Goal: Task Accomplishment & Management: Manage account settings

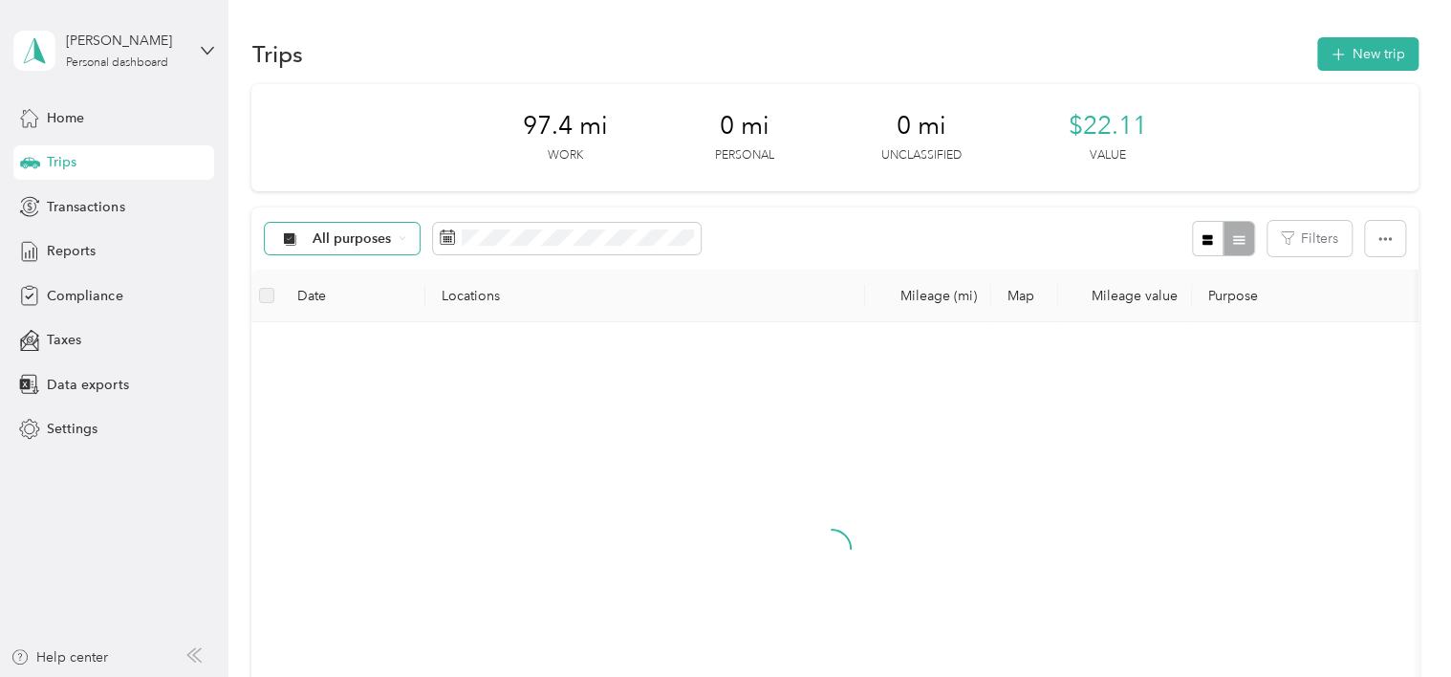
click at [339, 237] on span "All purposes" at bounding box center [352, 238] width 79 height 13
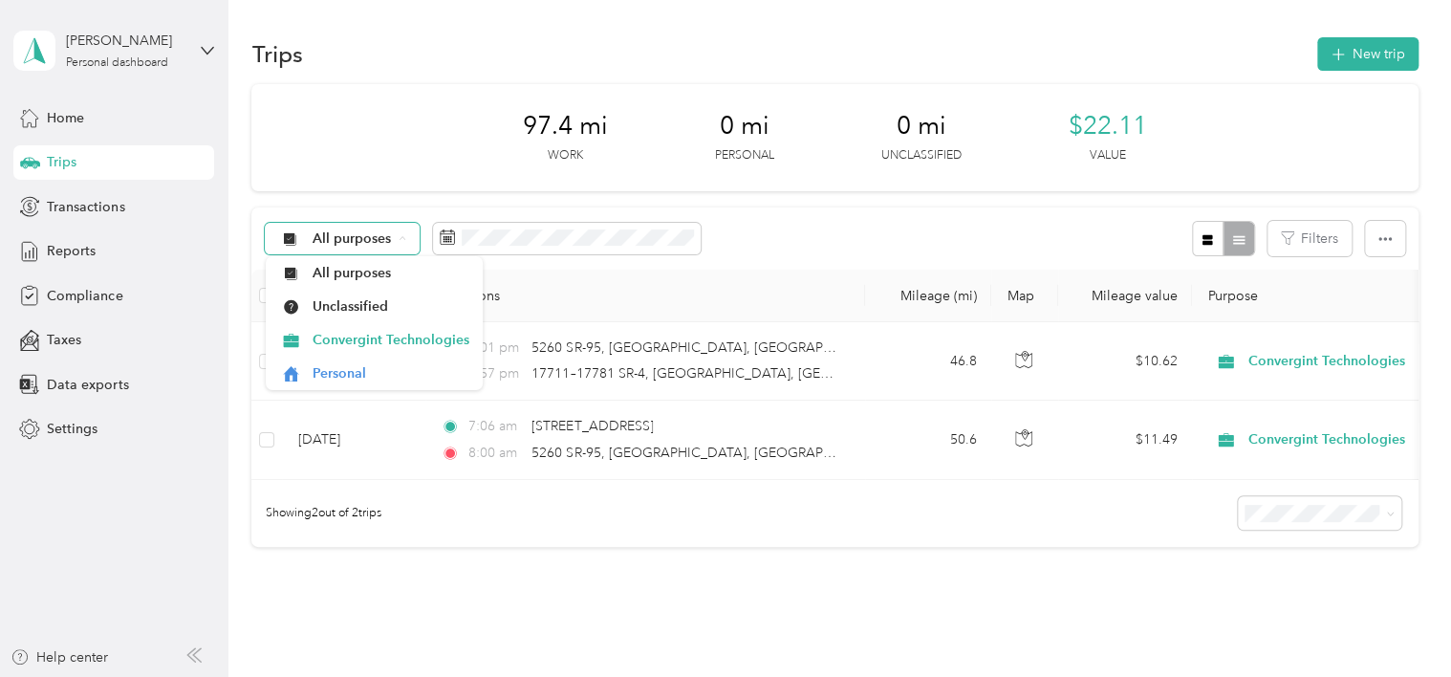
click at [339, 237] on span "All purposes" at bounding box center [352, 238] width 79 height 13
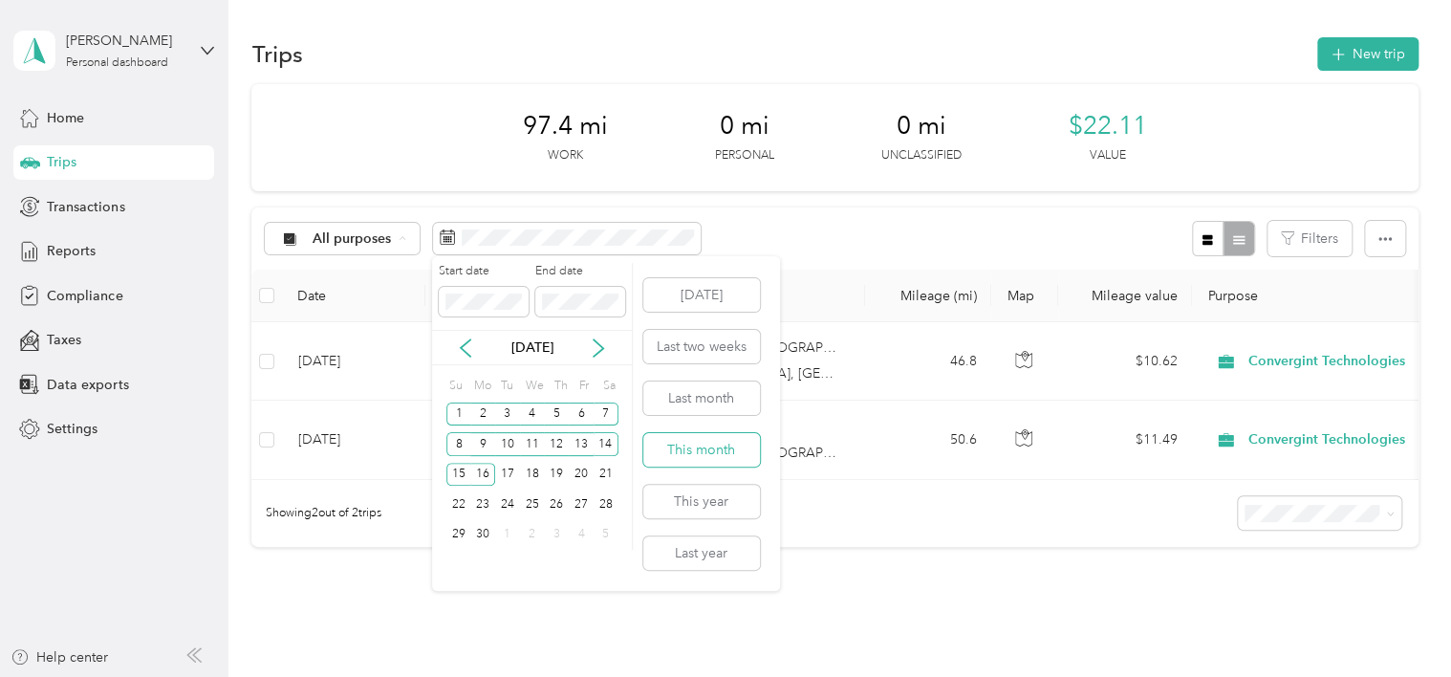
click at [677, 446] on button "This month" at bounding box center [701, 449] width 117 height 33
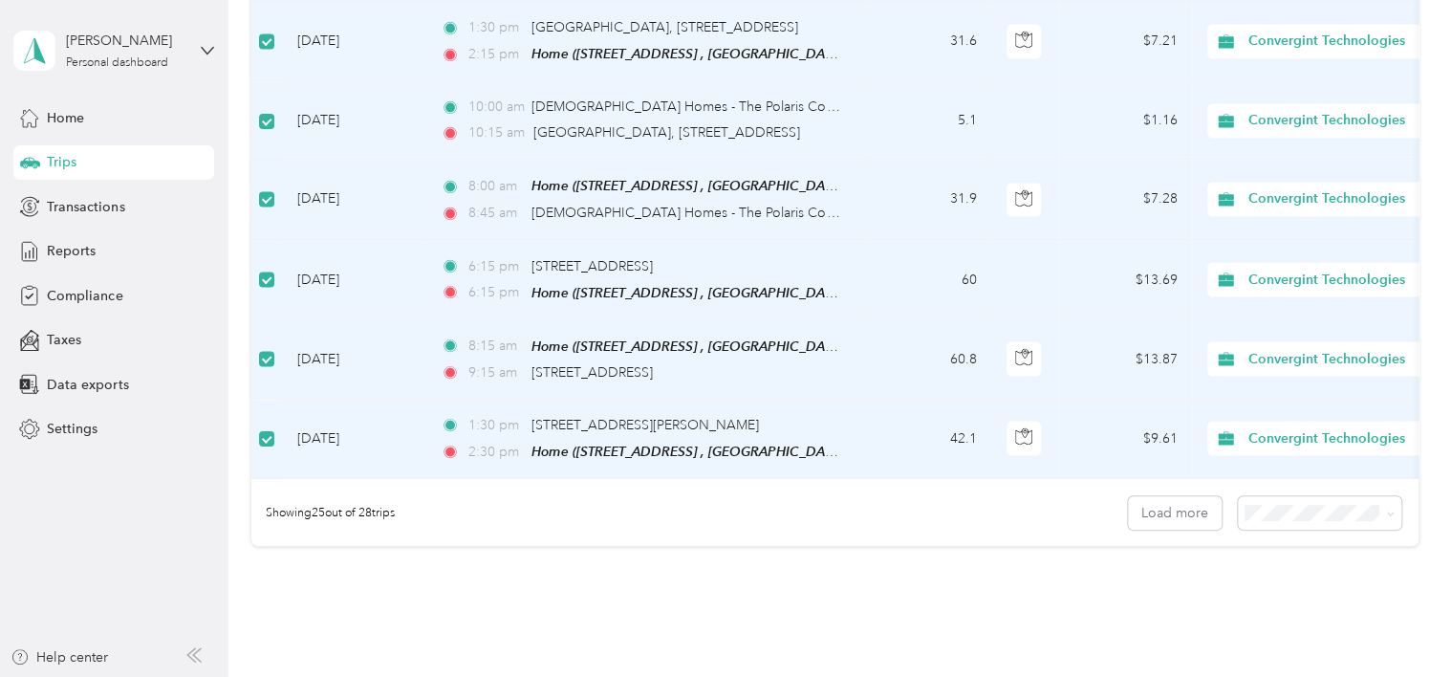
scroll to position [1950, 0]
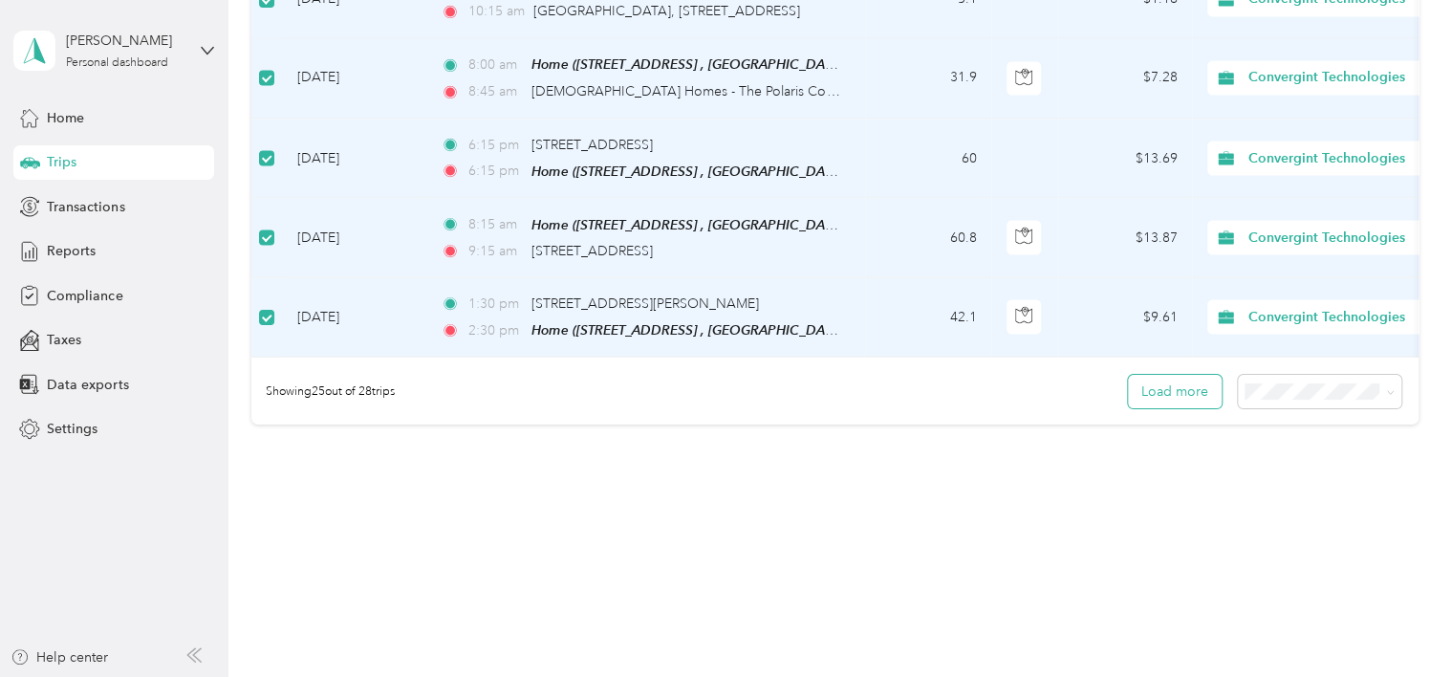
click at [1187, 375] on button "Load more" at bounding box center [1175, 391] width 94 height 33
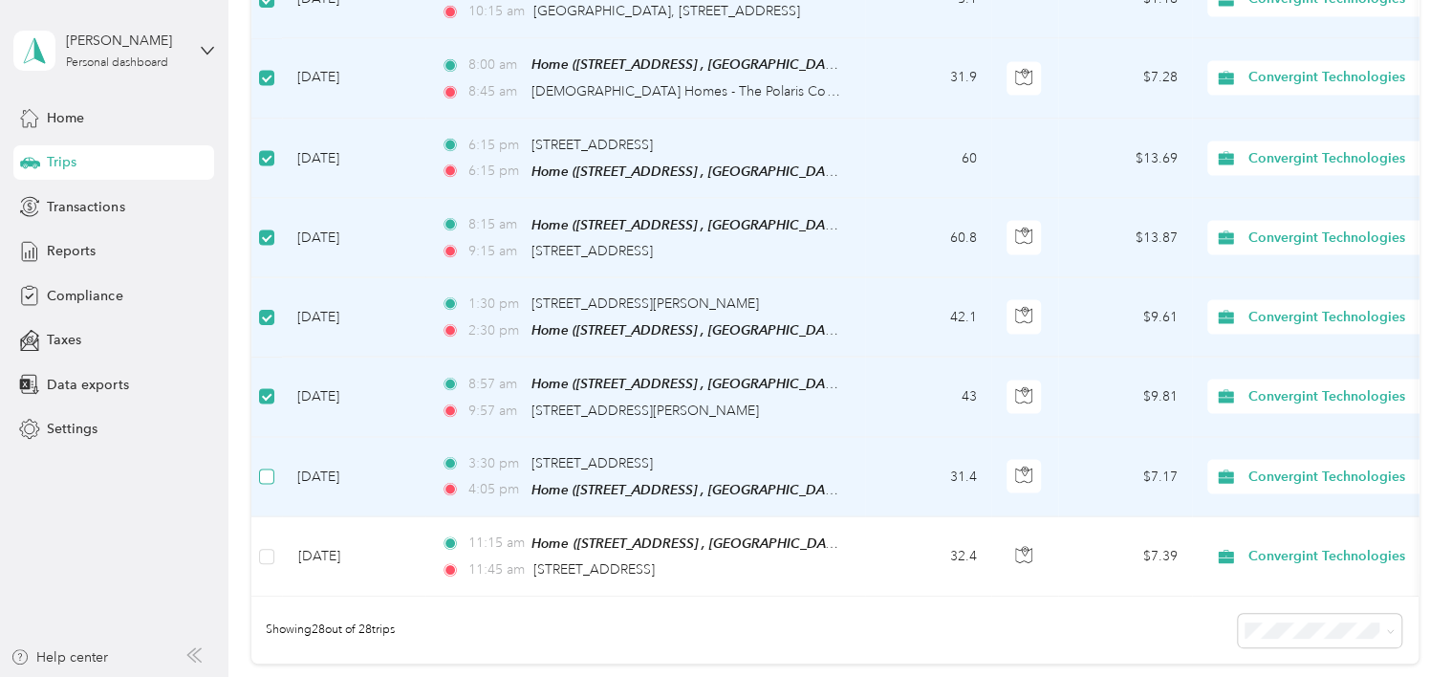
click at [267, 466] on label at bounding box center [266, 476] width 15 height 21
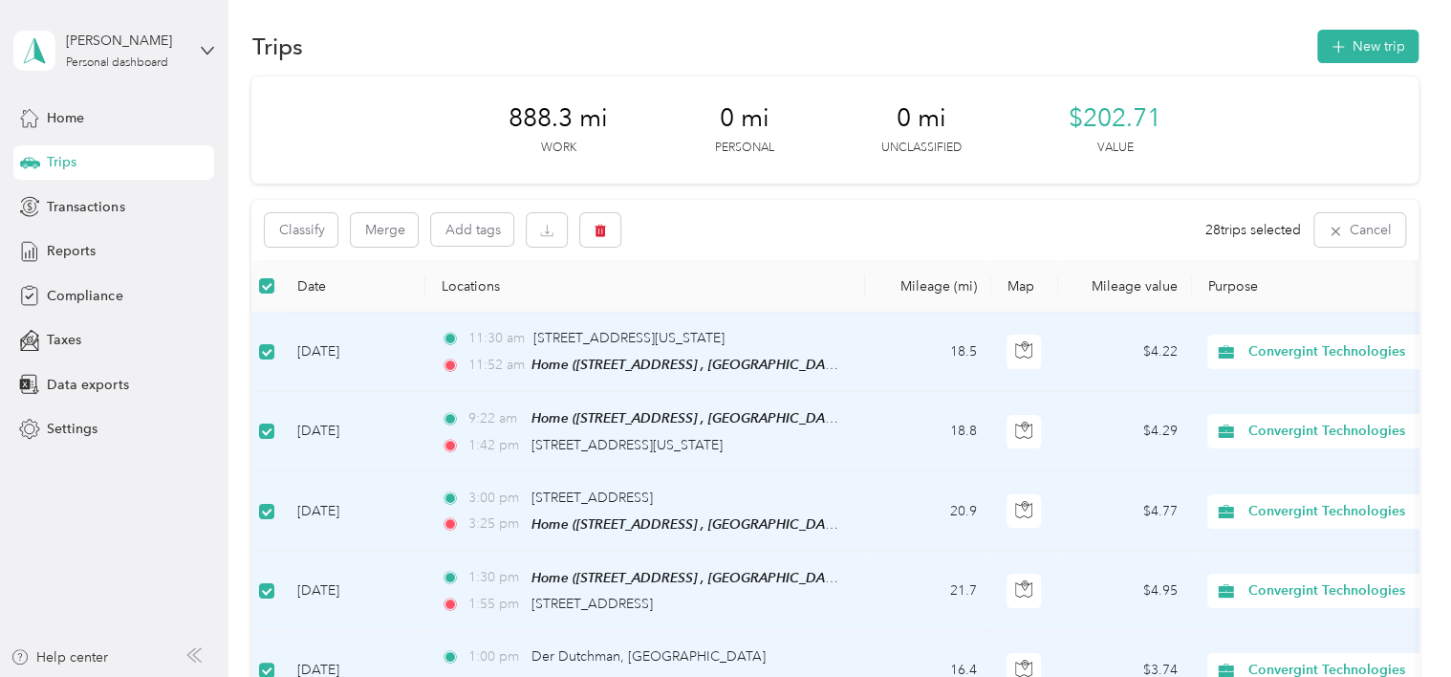
scroll to position [0, 0]
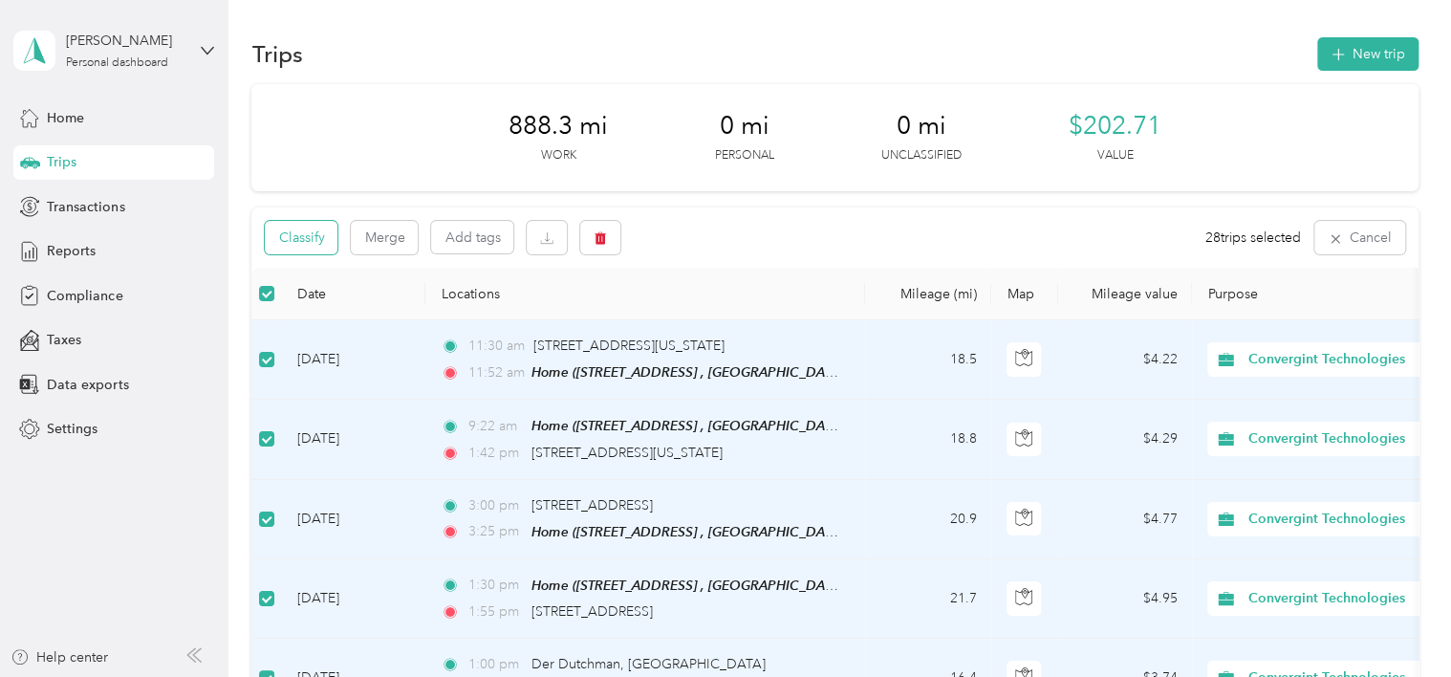
click at [318, 243] on button "Classify" at bounding box center [301, 237] width 73 height 33
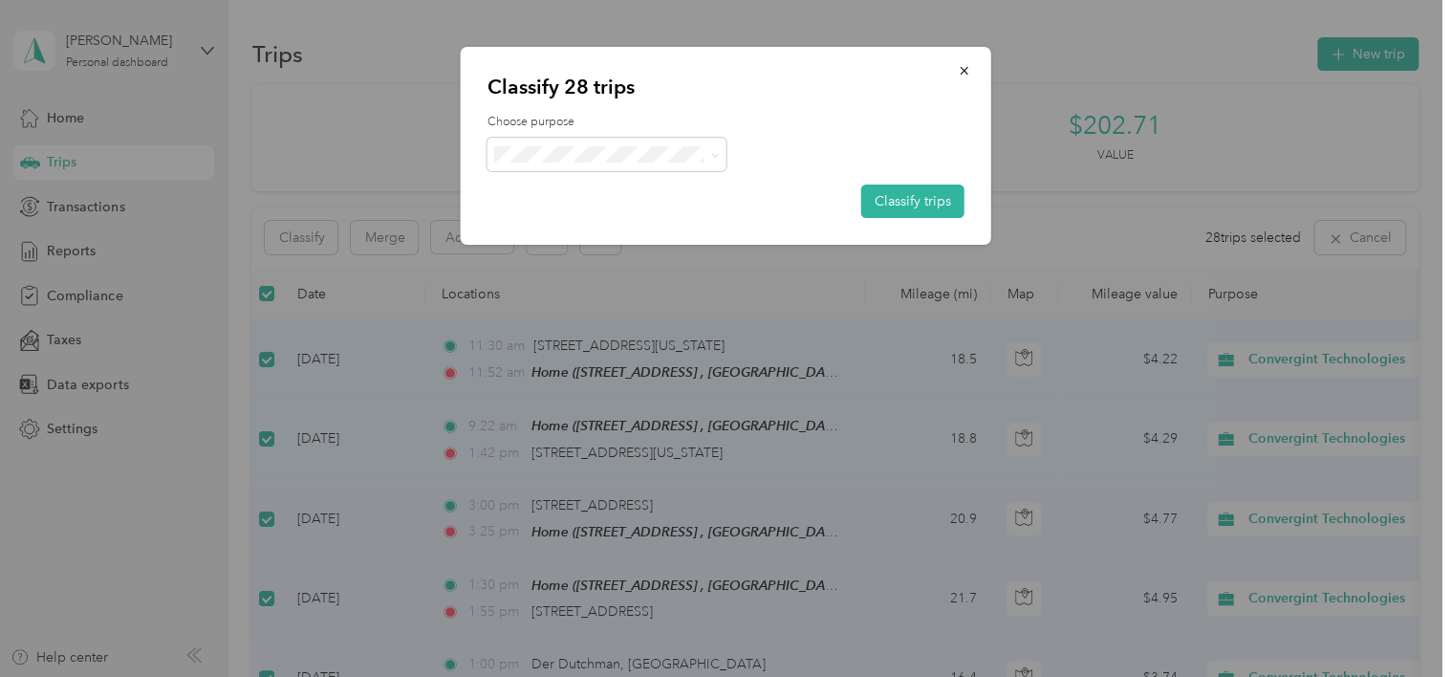
click at [600, 192] on li "Convergint Technologies" at bounding box center [606, 178] width 239 height 33
click at [910, 203] on button "Classify trips" at bounding box center [912, 200] width 103 height 33
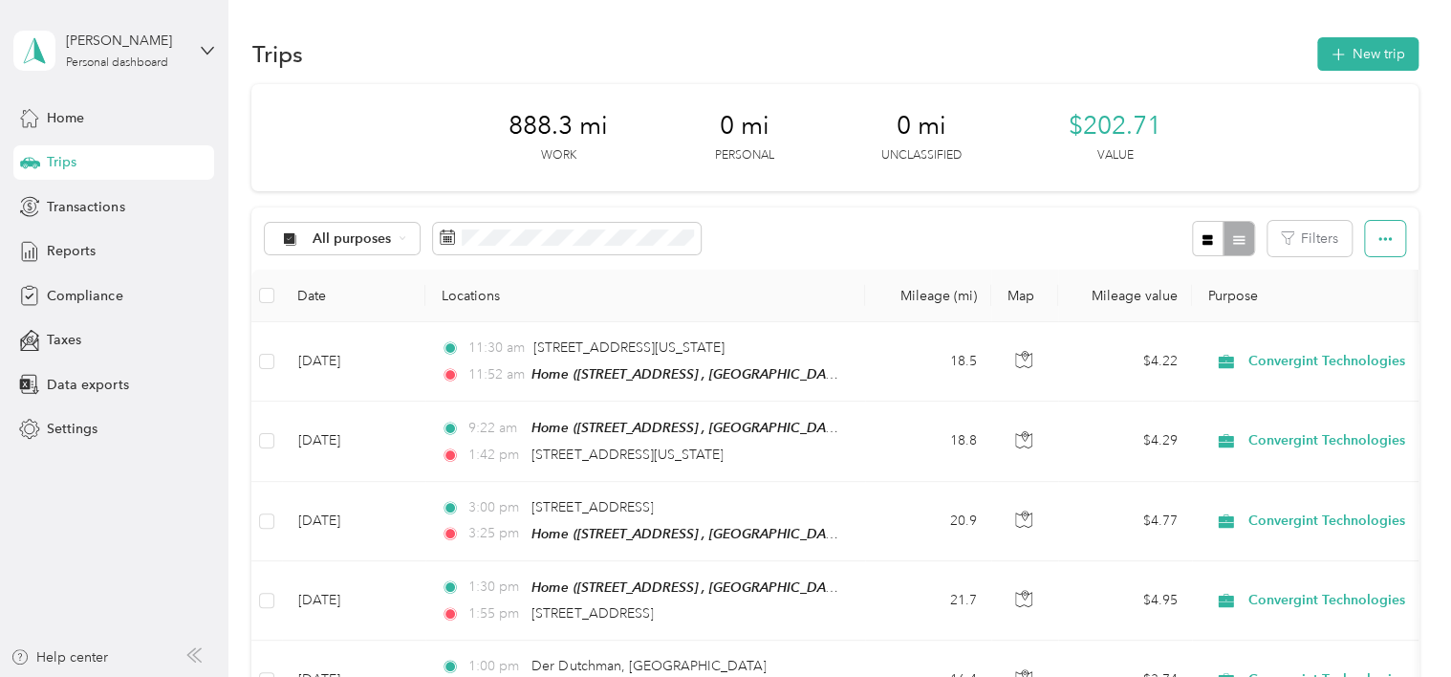
click at [1389, 241] on button "button" at bounding box center [1385, 238] width 40 height 35
click at [119, 209] on span "Transactions" at bounding box center [85, 207] width 77 height 20
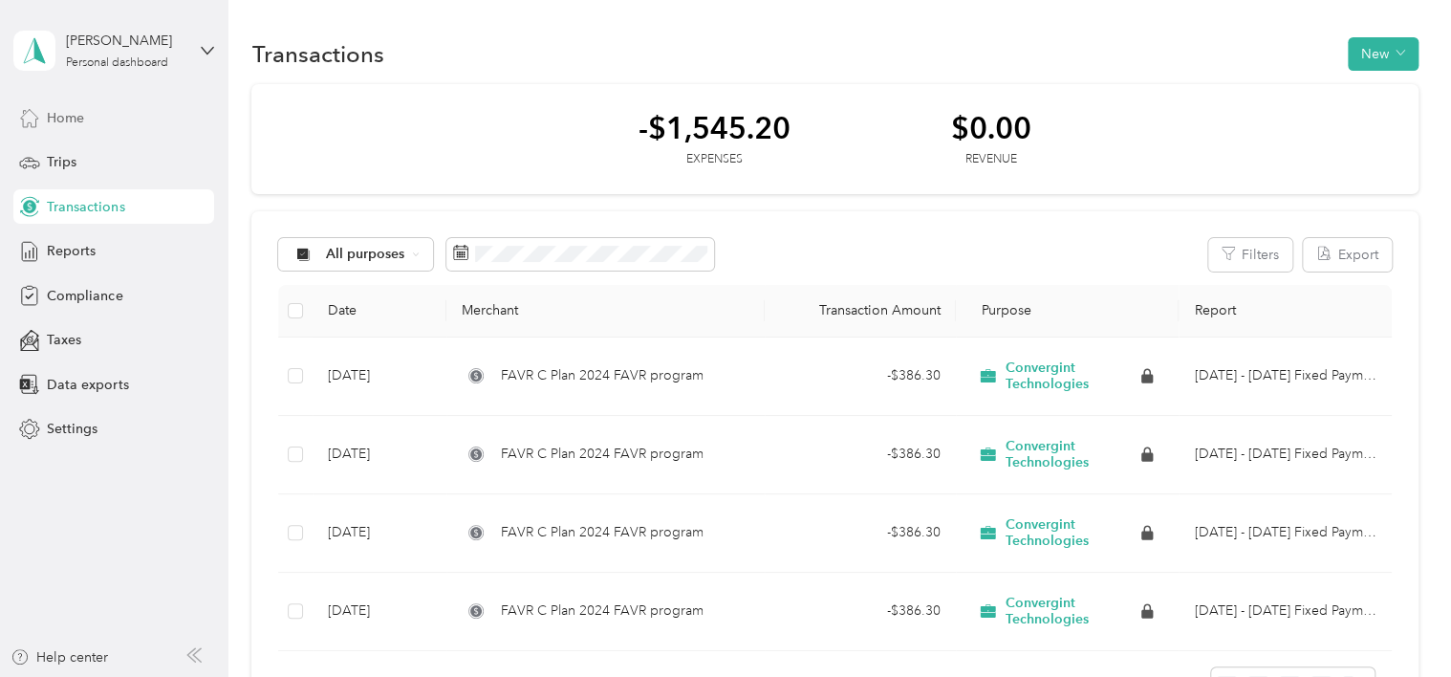
click at [86, 122] on div "Home" at bounding box center [113, 117] width 201 height 34
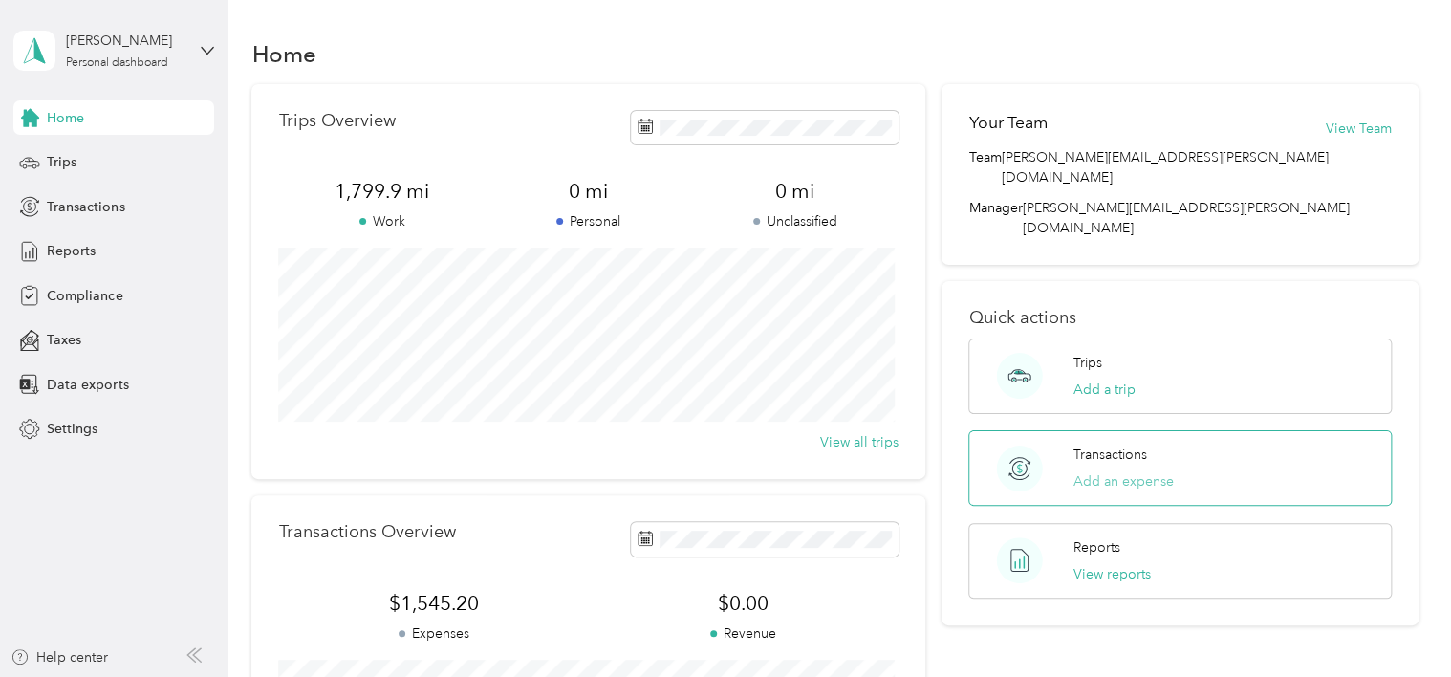
click at [1110, 471] on button "Add an expense" at bounding box center [1123, 481] width 100 height 20
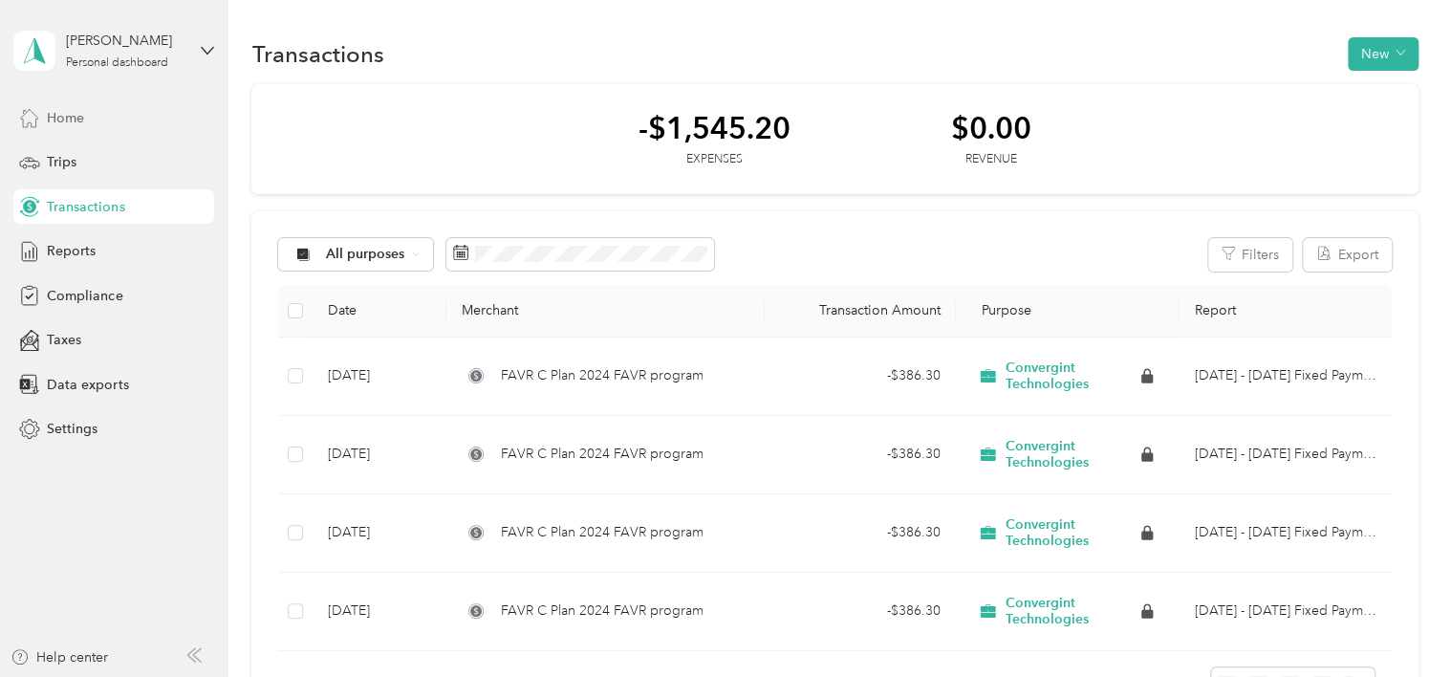
click at [66, 111] on span "Home" at bounding box center [65, 118] width 37 height 20
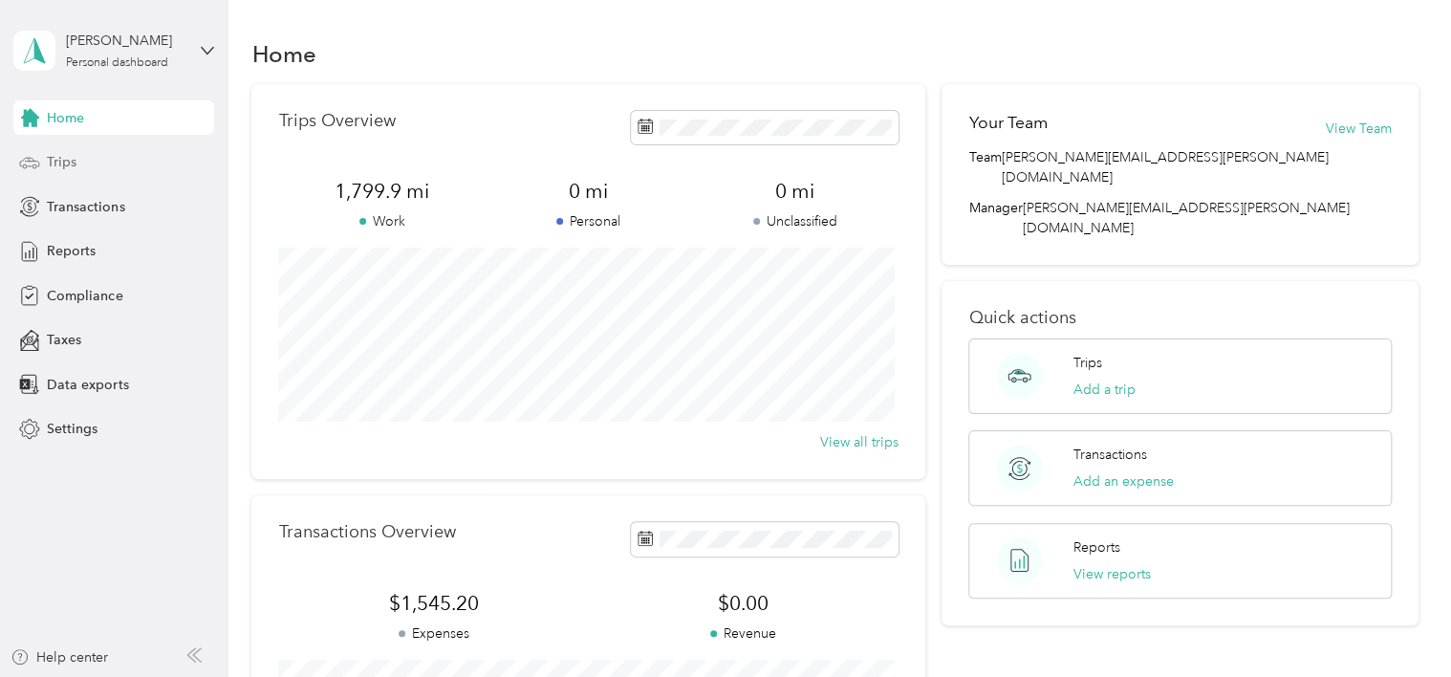
click at [87, 168] on div "Trips" at bounding box center [113, 162] width 201 height 34
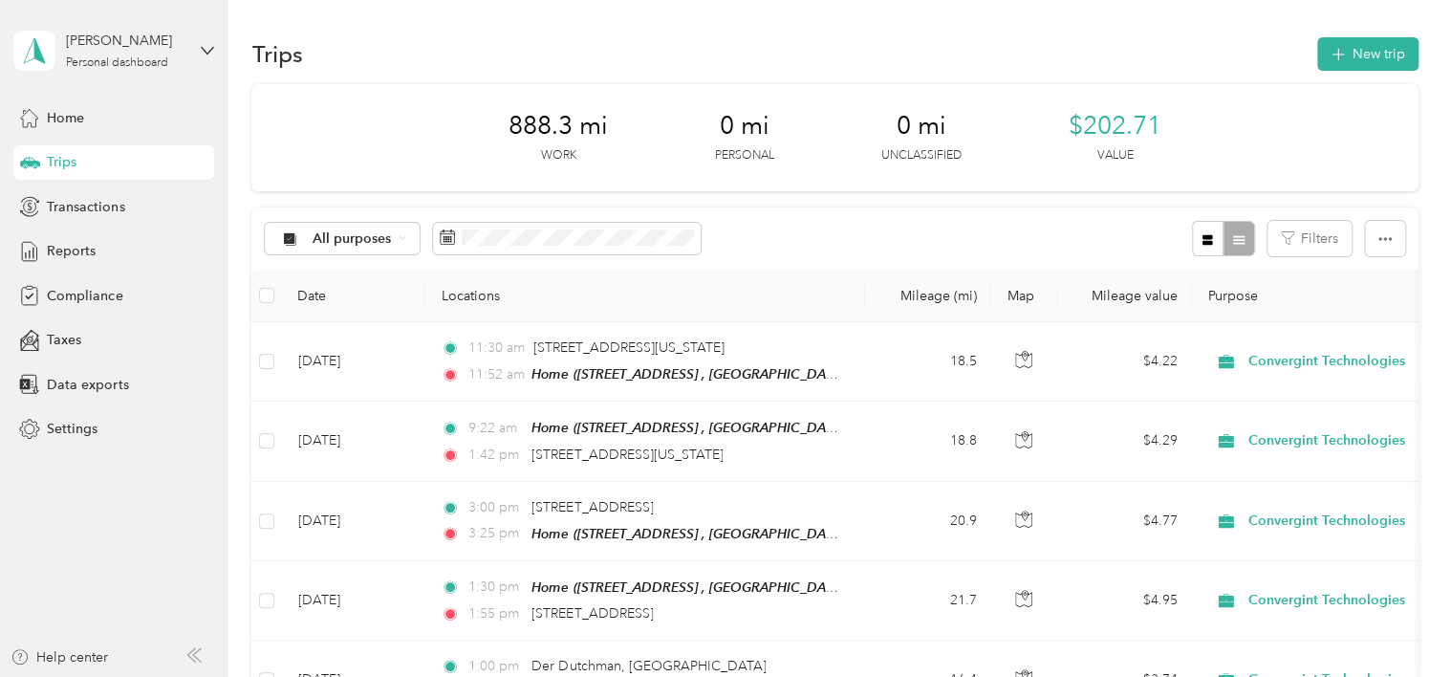
click at [1006, 218] on div "All purposes Filters" at bounding box center [834, 238] width 1166 height 62
click at [281, 301] on th at bounding box center [266, 296] width 31 height 53
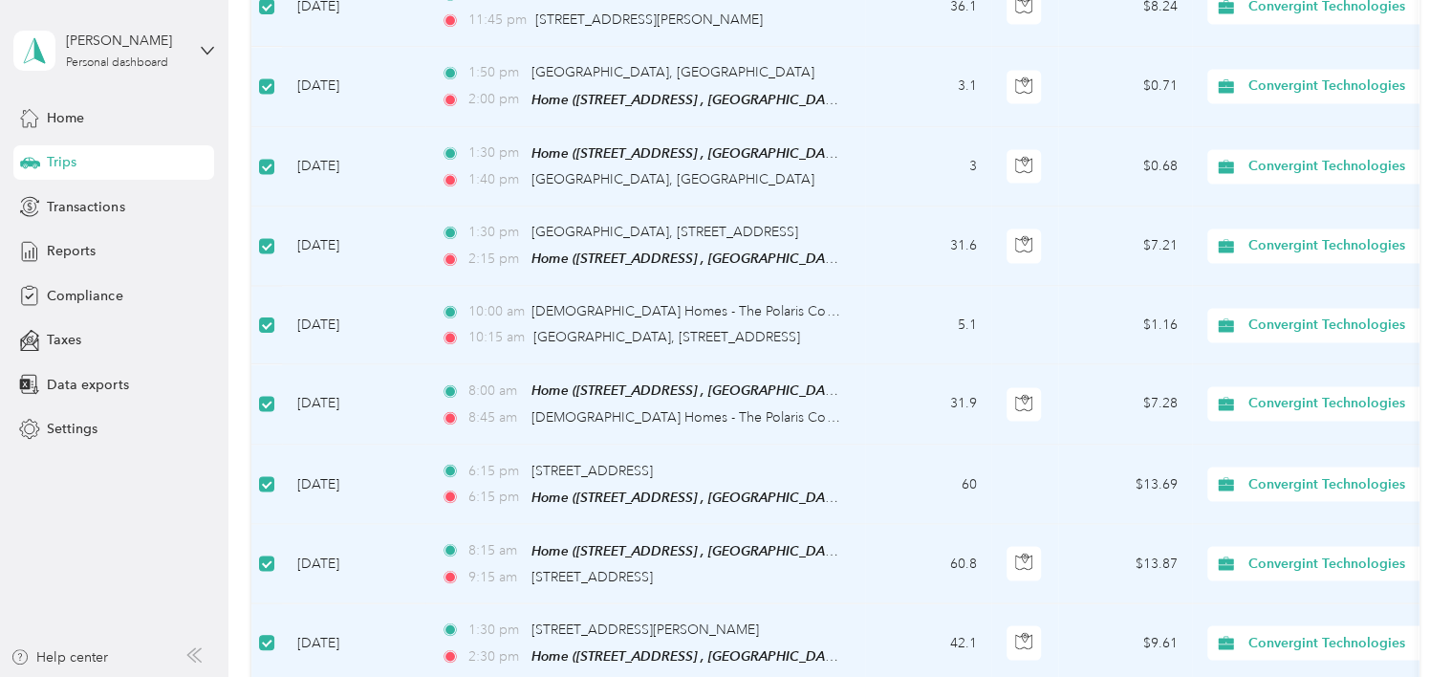
scroll to position [1950, 0]
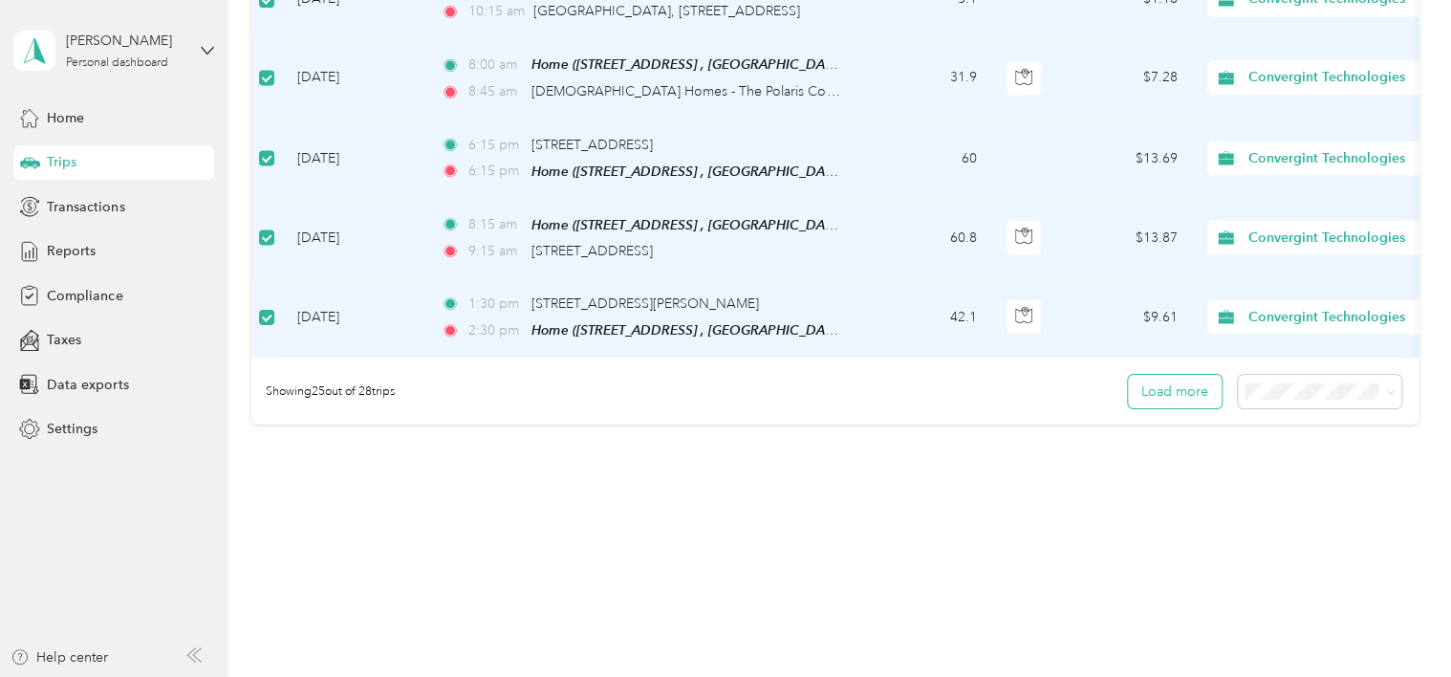
click at [1178, 386] on button "Load more" at bounding box center [1175, 391] width 94 height 33
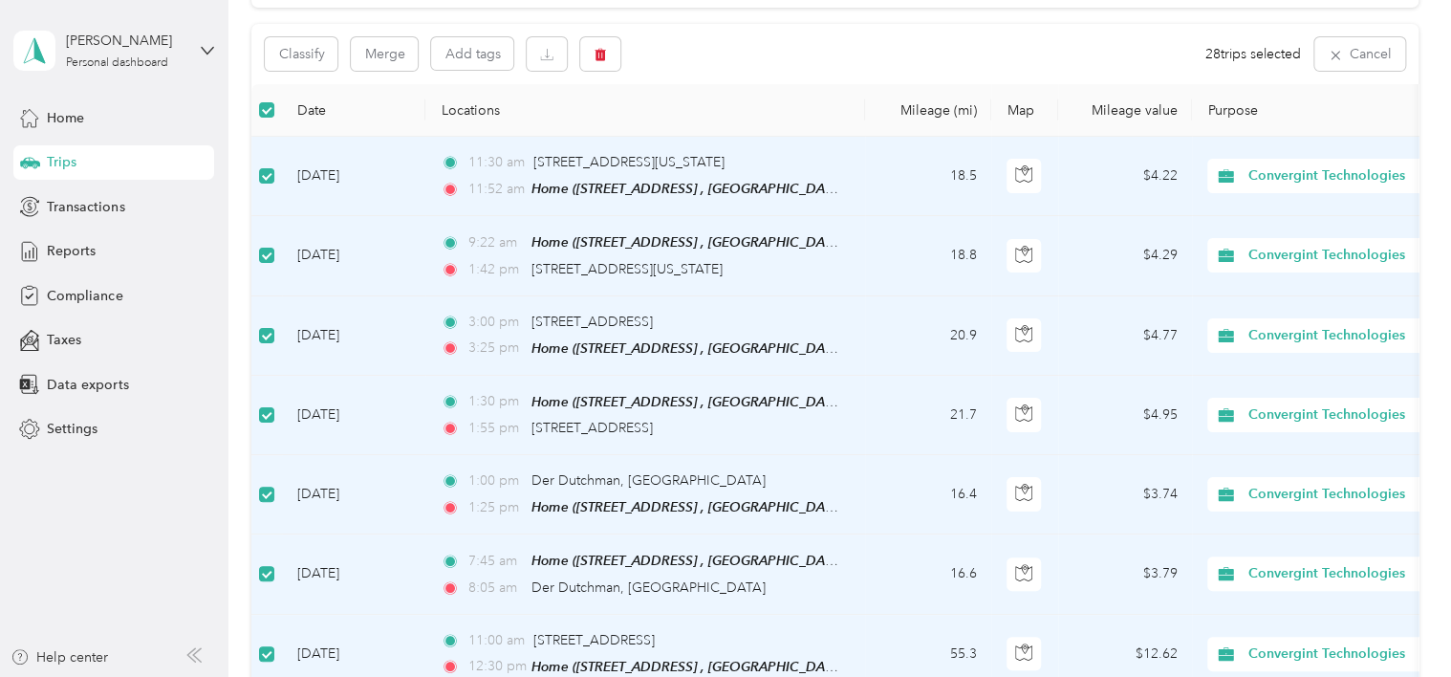
scroll to position [0, 0]
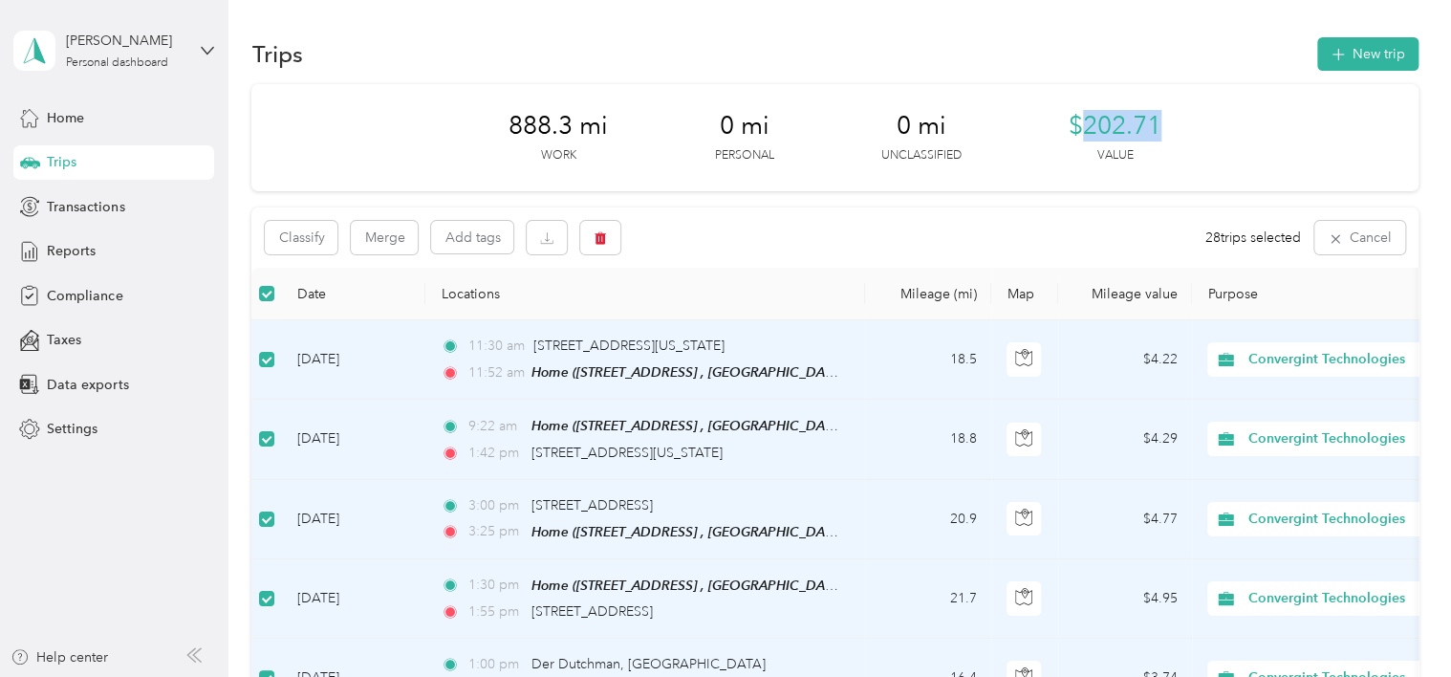
drag, startPoint x: 1085, startPoint y: 124, endPoint x: 1164, endPoint y: 124, distance: 79.3
click at [1164, 124] on div "888.3 mi Work 0 mi Personal 0 mi Unclassified $202.71 Value" at bounding box center [834, 137] width 1166 height 107
click at [813, 246] on div "Classify Merge Add tags 28 trips selected Cancel" at bounding box center [834, 237] width 1166 height 60
click at [73, 205] on span "Transactions" at bounding box center [85, 207] width 77 height 20
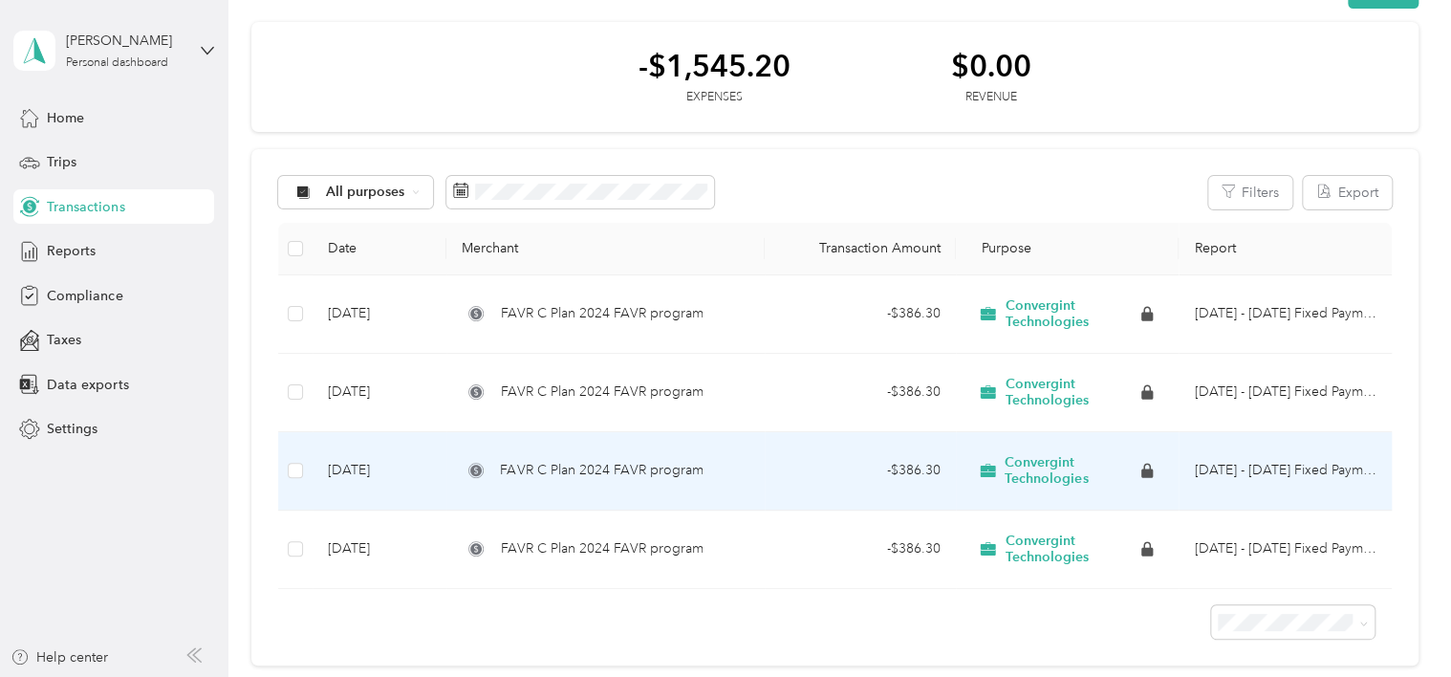
scroll to position [96, 0]
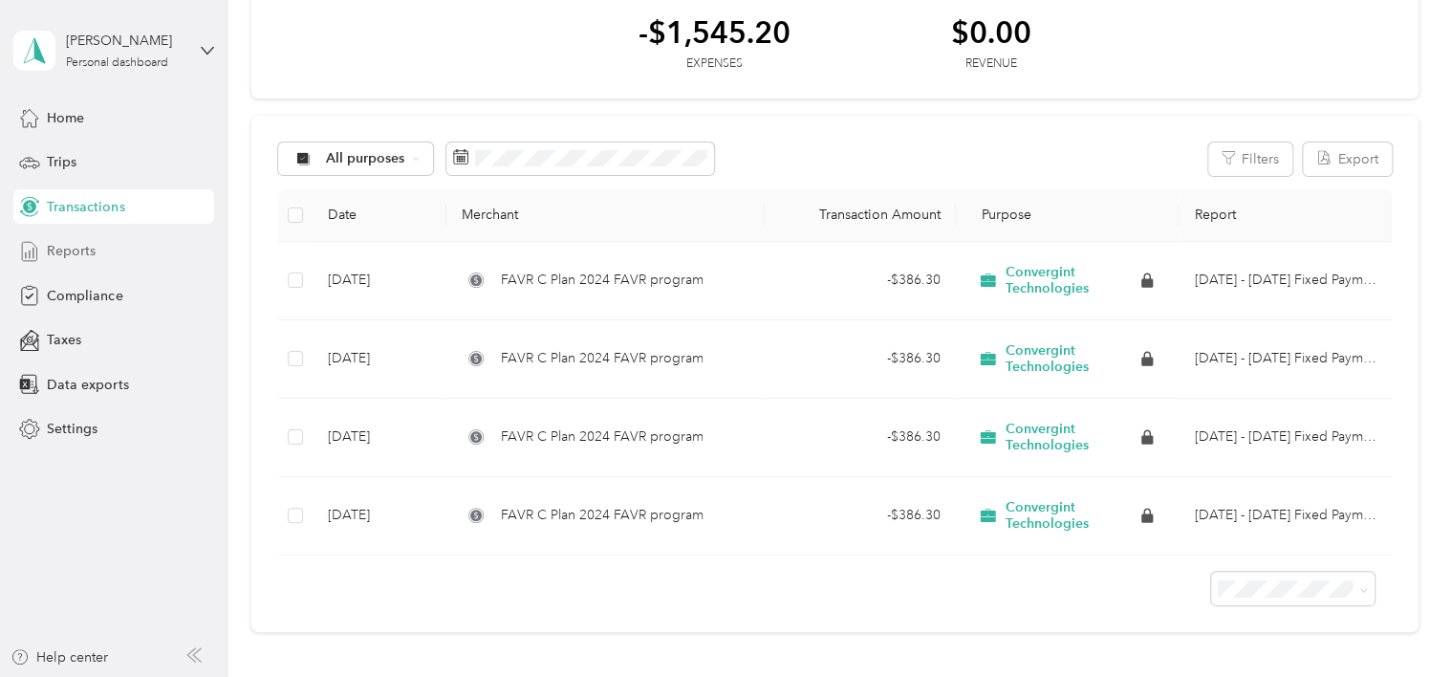
click at [98, 251] on div "Reports" at bounding box center [113, 251] width 201 height 34
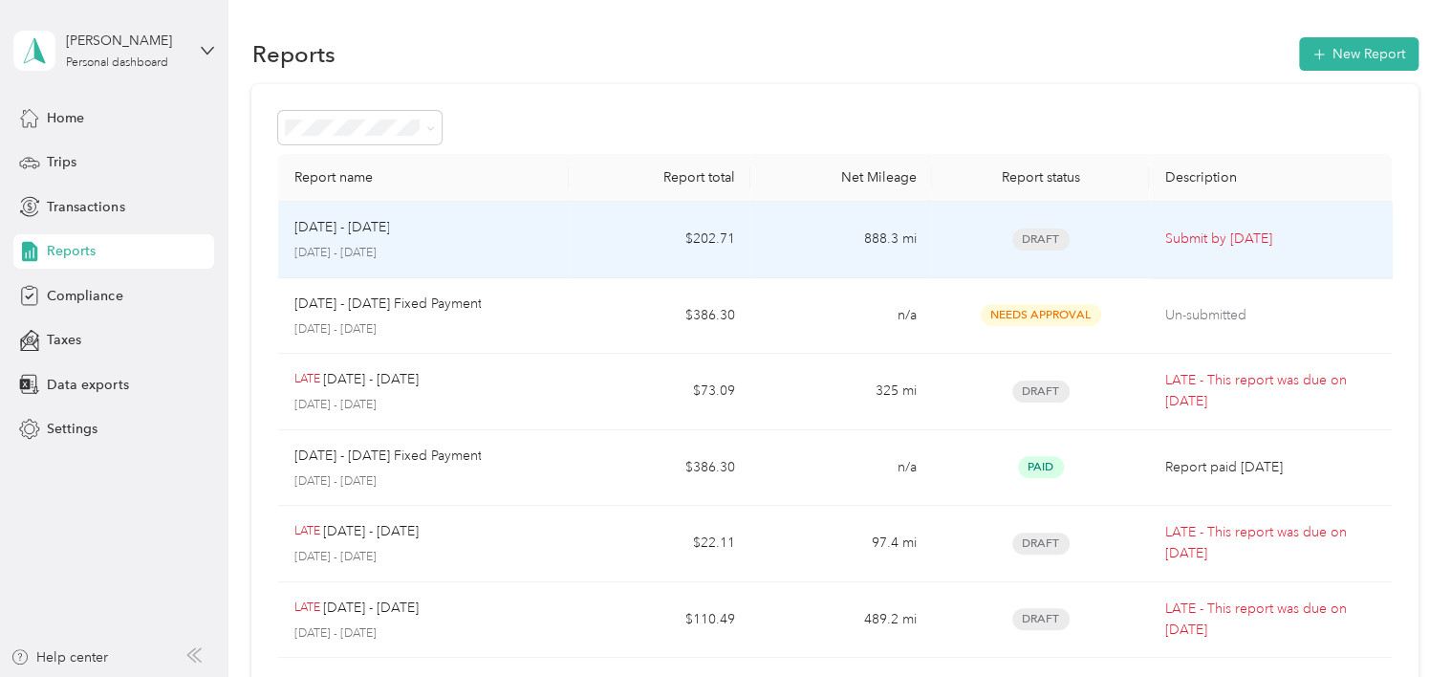
click at [558, 240] on td "[DATE] - [DATE] [DATE] - [DATE]" at bounding box center [423, 240] width 291 height 76
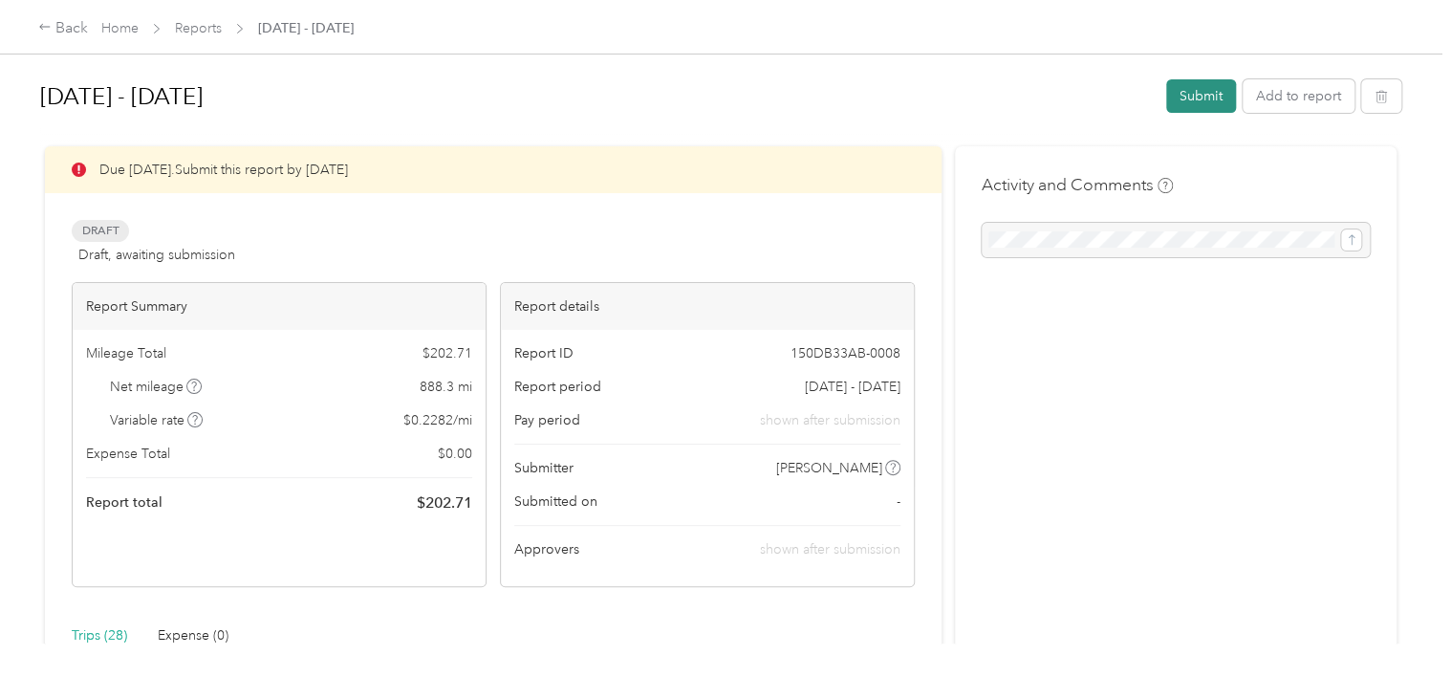
click at [1203, 93] on button "Submit" at bounding box center [1201, 95] width 70 height 33
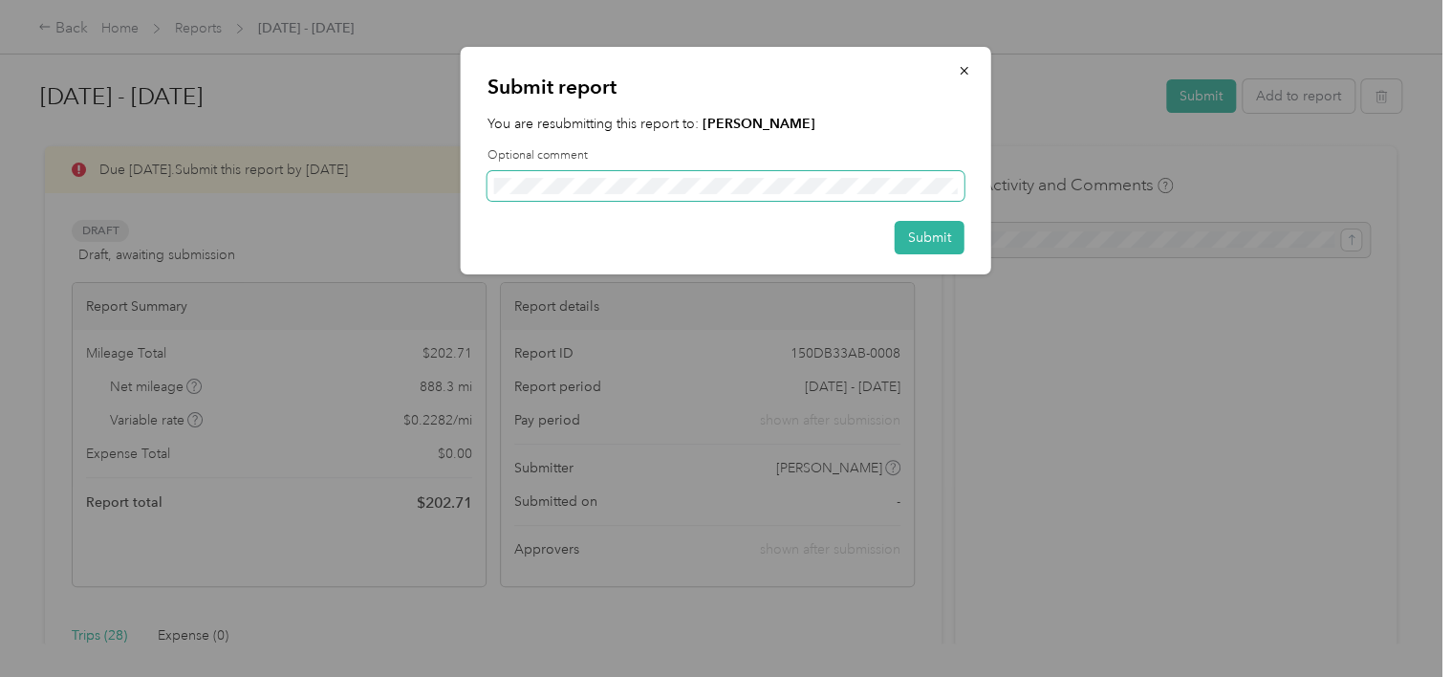
click at [660, 176] on span at bounding box center [726, 186] width 477 height 31
click at [932, 243] on button "Submit" at bounding box center [930, 237] width 70 height 33
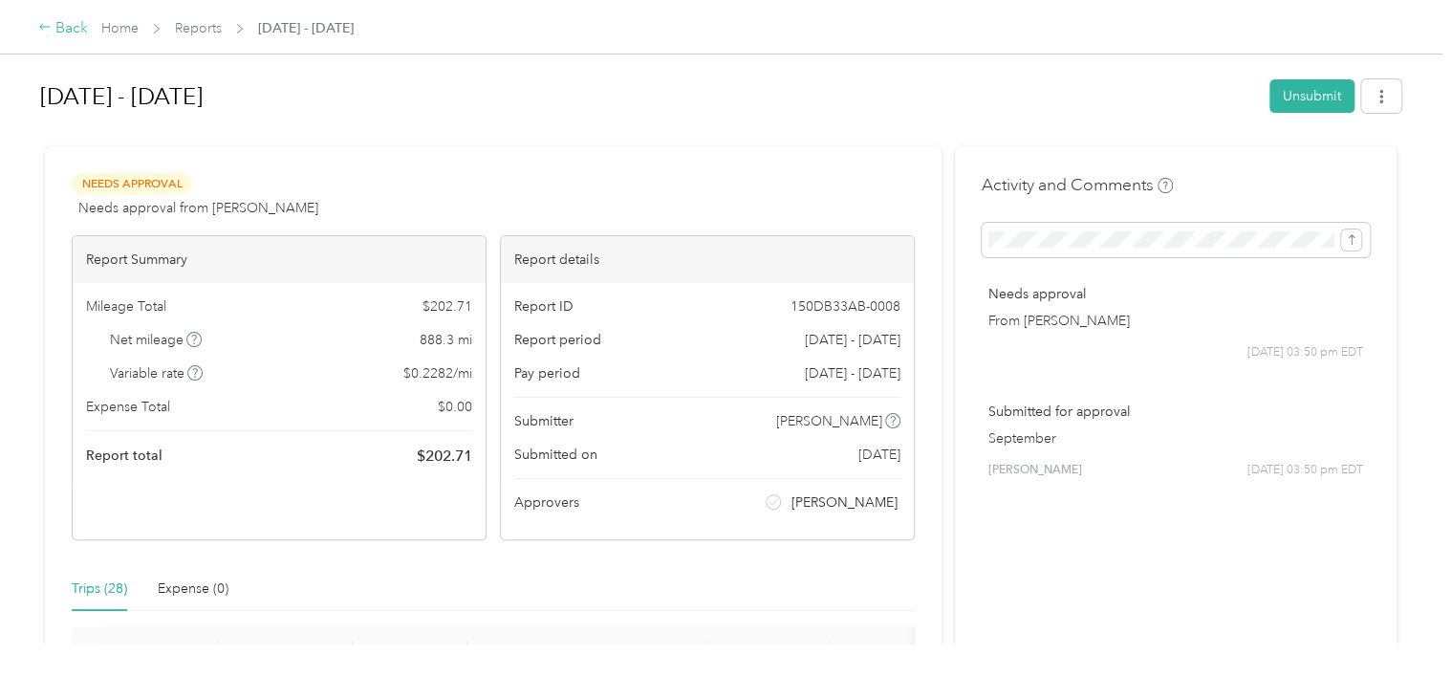
click at [51, 22] on icon at bounding box center [44, 26] width 13 height 13
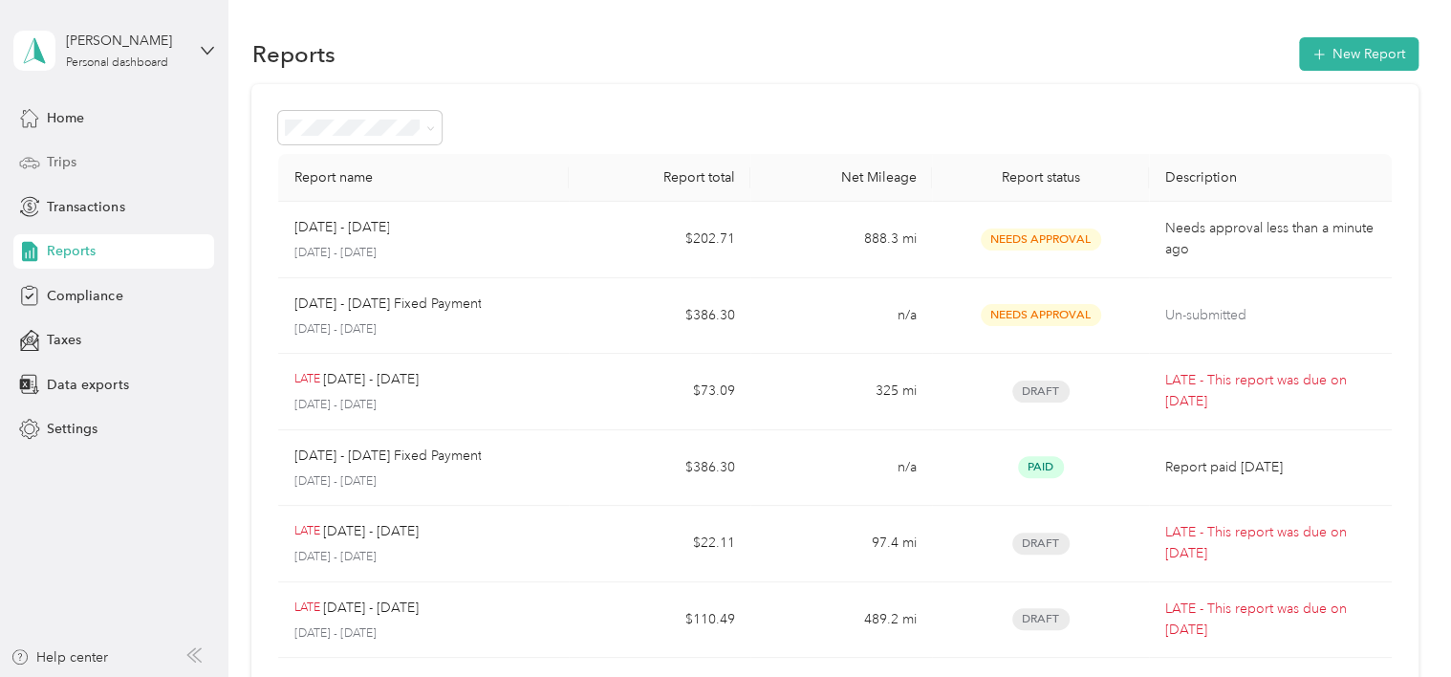
click at [76, 172] on div "Trips" at bounding box center [113, 162] width 201 height 34
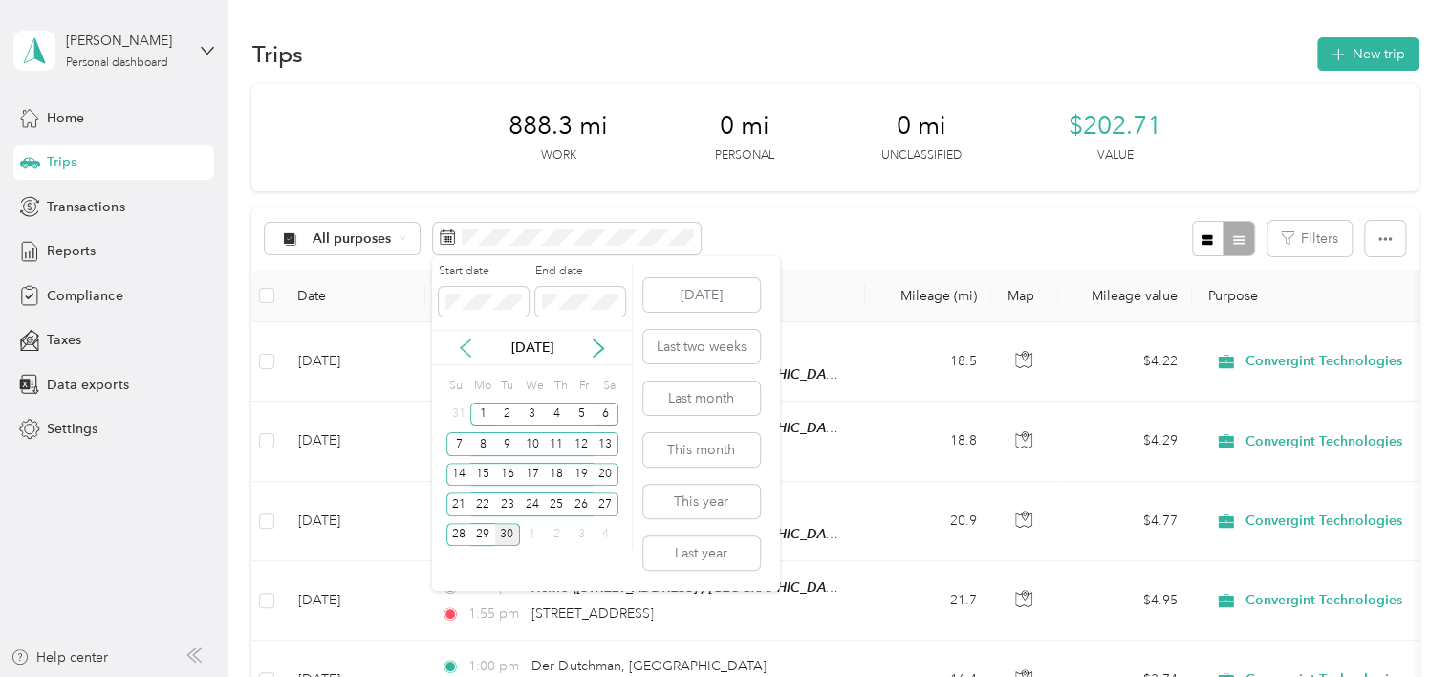
click at [468, 348] on icon at bounding box center [465, 347] width 19 height 19
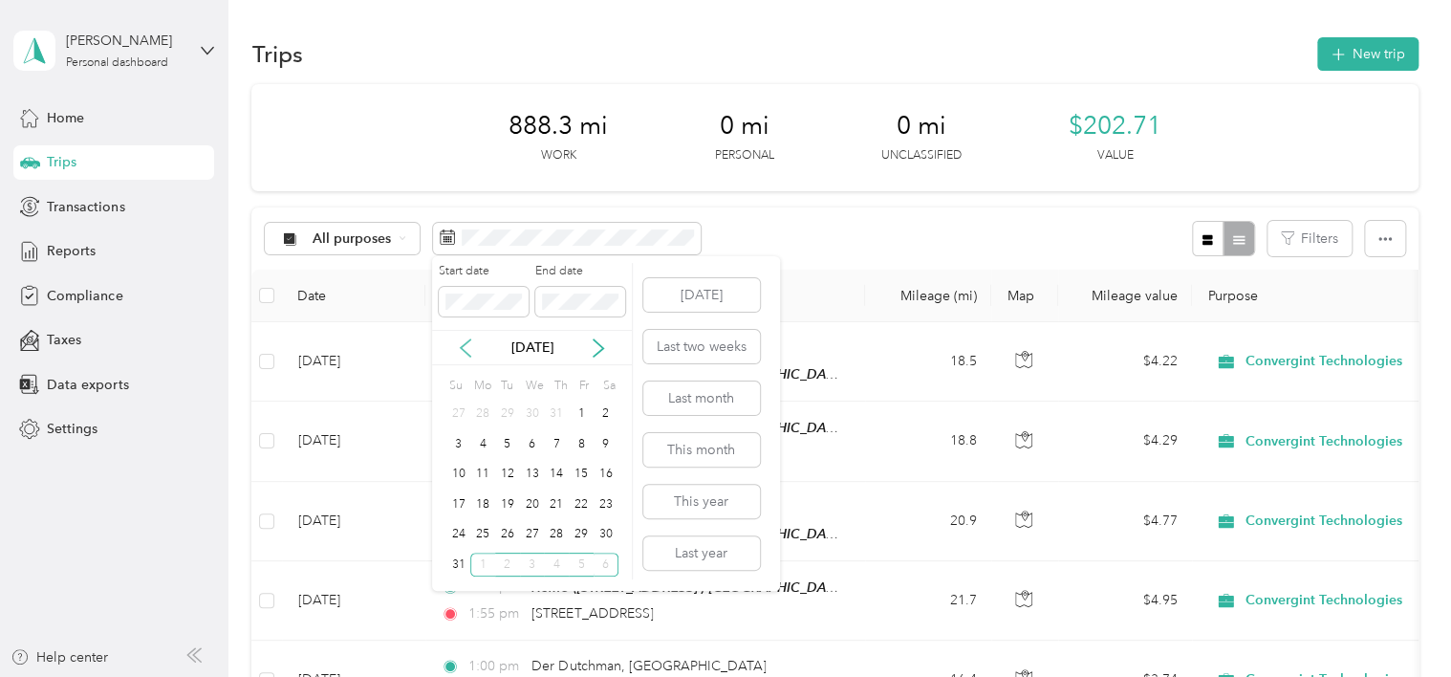
click at [466, 348] on icon at bounding box center [465, 347] width 19 height 19
click at [554, 421] on div "1" at bounding box center [556, 414] width 25 height 24
click at [599, 355] on icon at bounding box center [598, 347] width 19 height 19
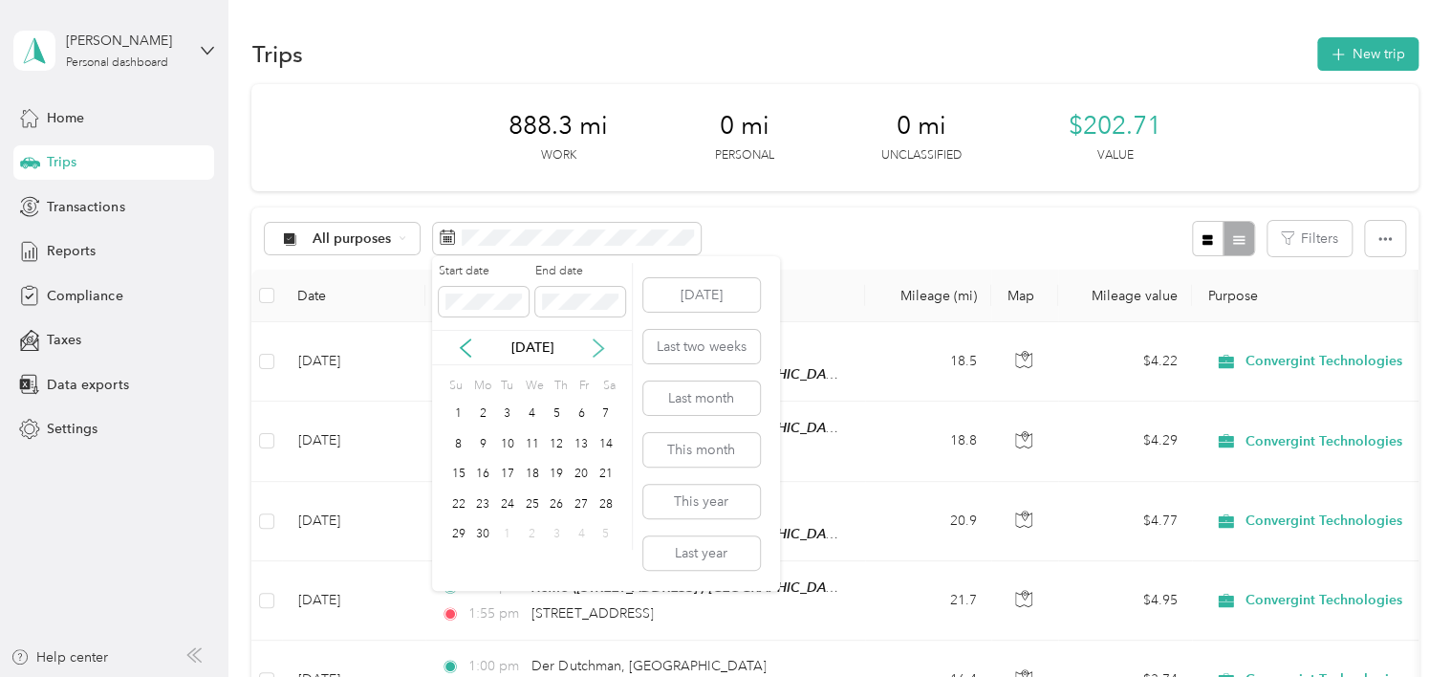
click at [599, 355] on icon at bounding box center [598, 347] width 19 height 19
click at [599, 353] on icon at bounding box center [598, 347] width 19 height 19
click at [455, 565] on div "31" at bounding box center [458, 565] width 25 height 24
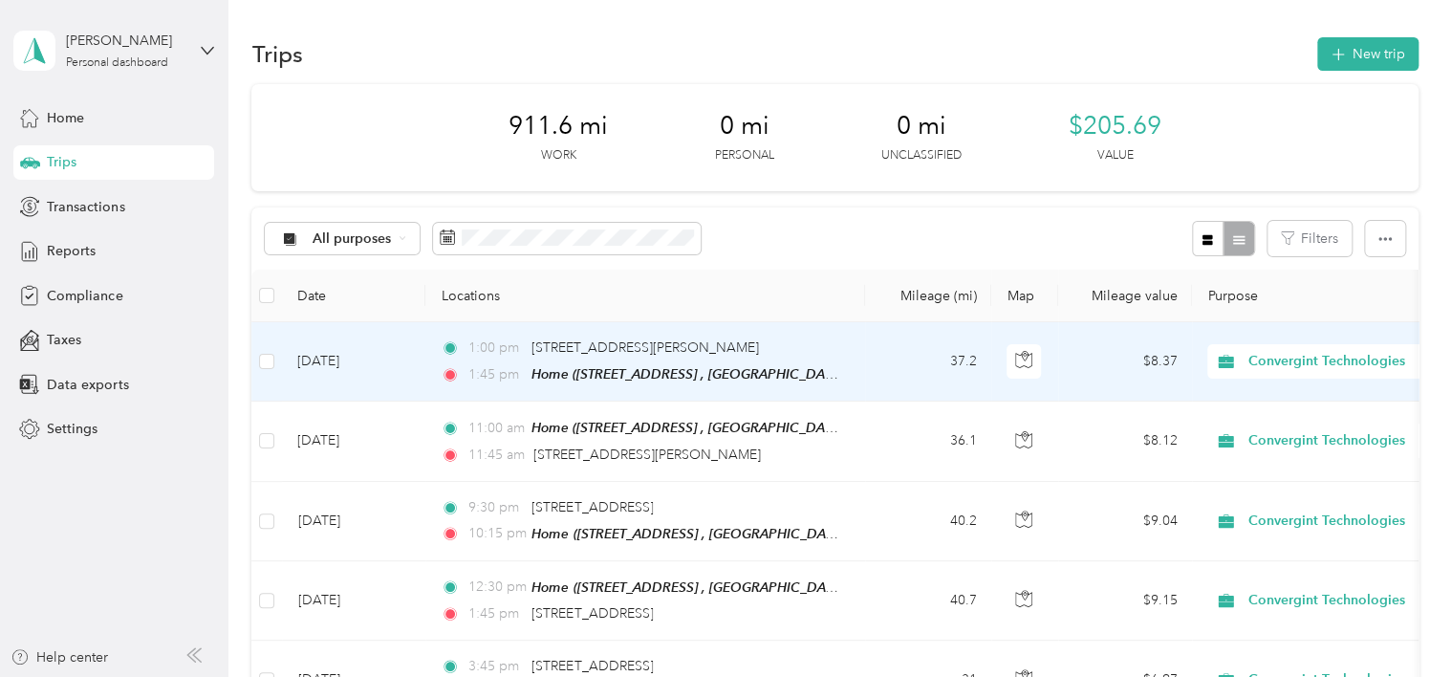
click at [417, 366] on td "[DATE]" at bounding box center [353, 361] width 143 height 79
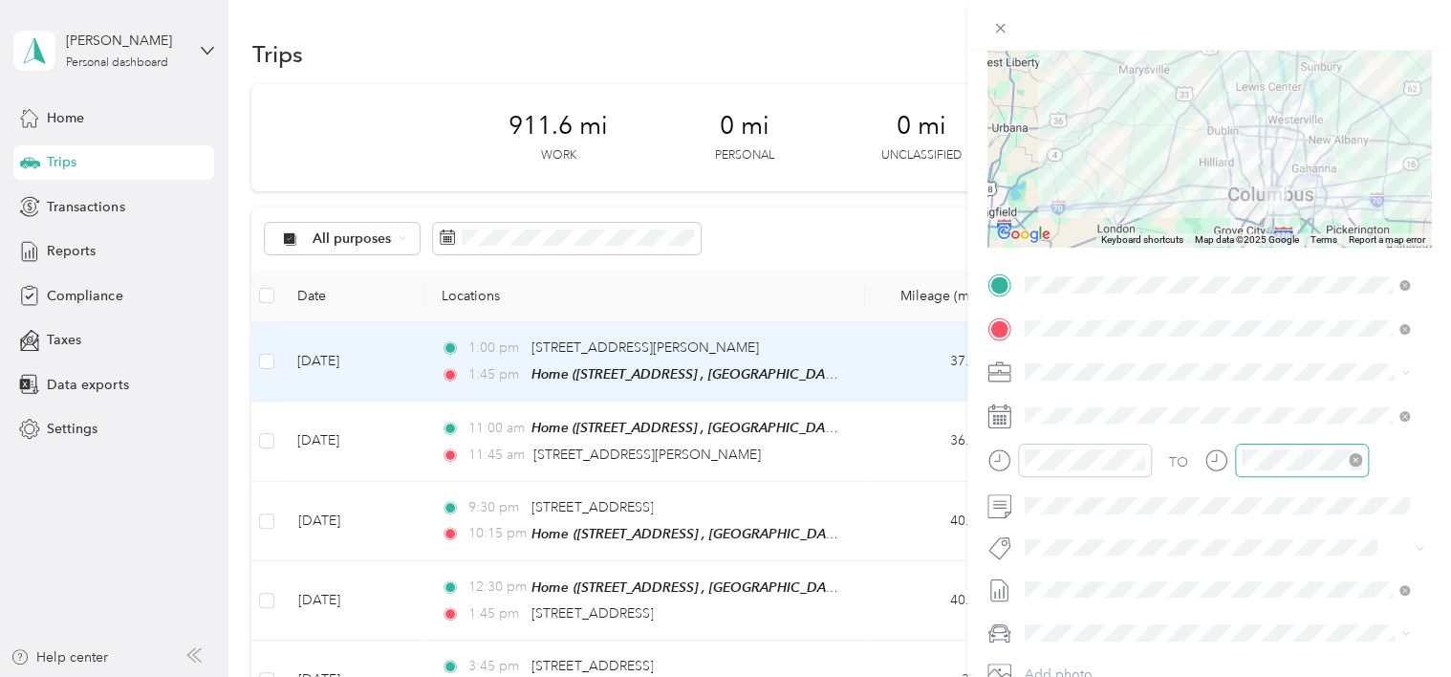
scroll to position [191, 0]
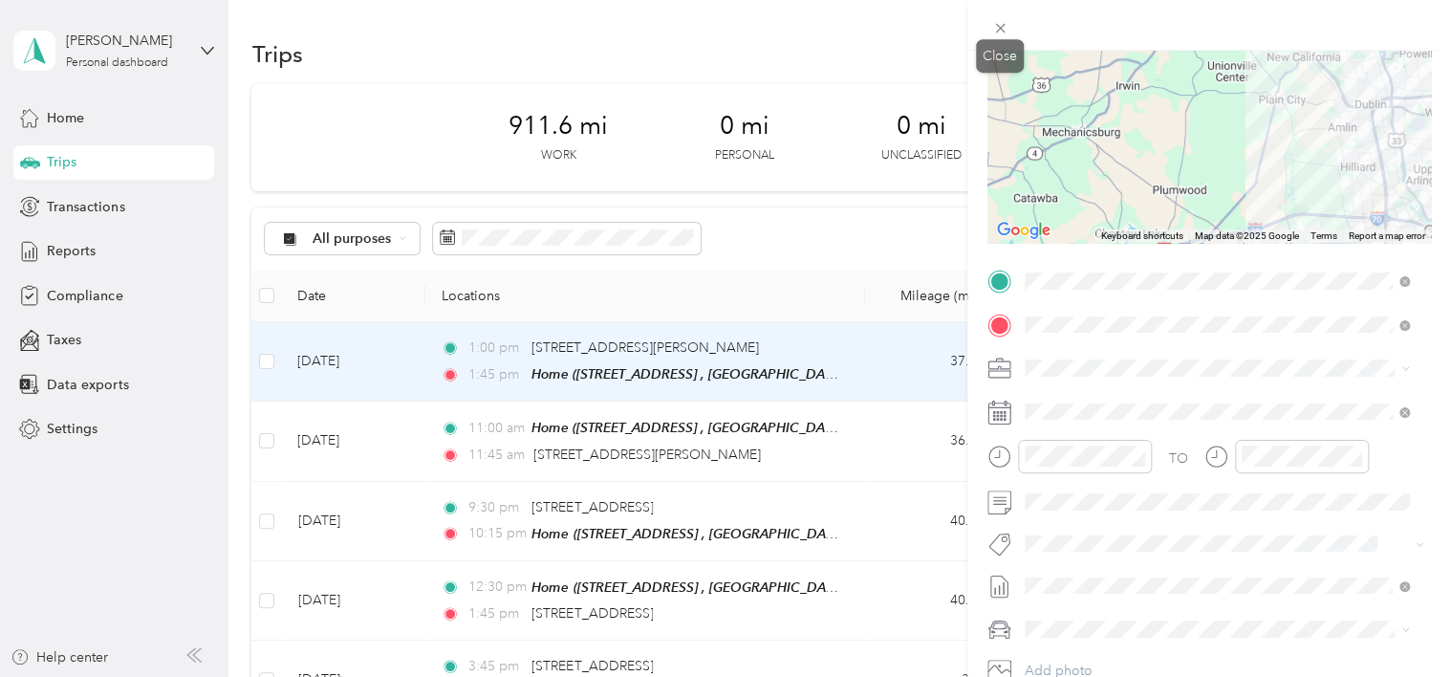
drag, startPoint x: 998, startPoint y: 33, endPoint x: 982, endPoint y: 27, distance: 17.2
click at [998, 31] on icon at bounding box center [1000, 28] width 16 height 16
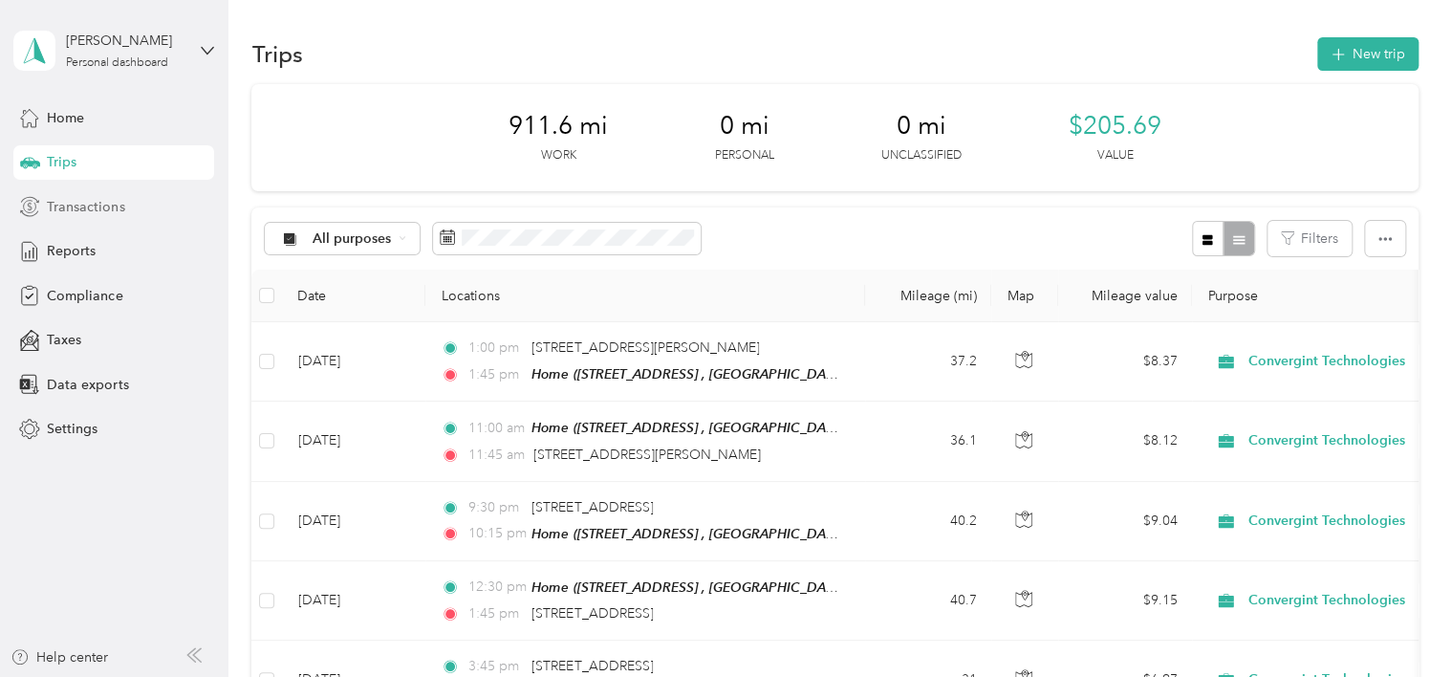
click at [71, 205] on span "Transactions" at bounding box center [85, 207] width 77 height 20
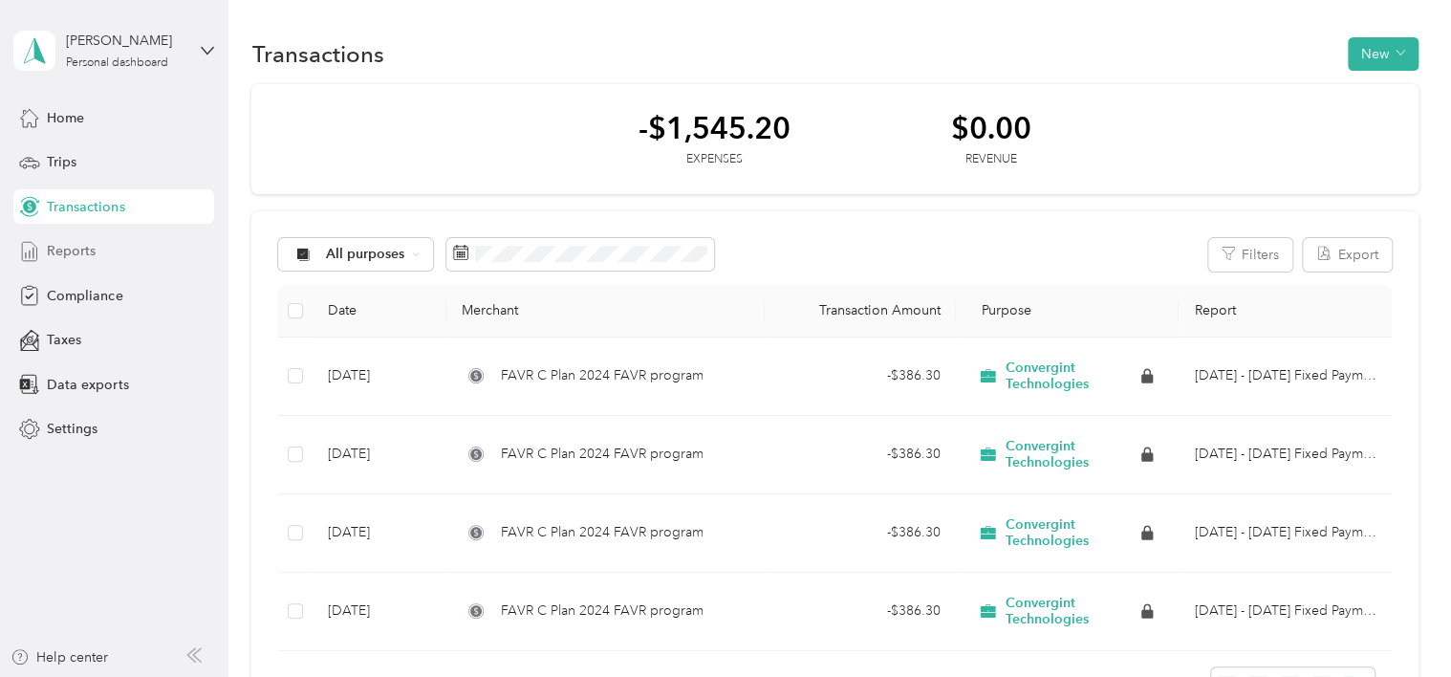
click at [118, 258] on div "Reports" at bounding box center [113, 251] width 201 height 34
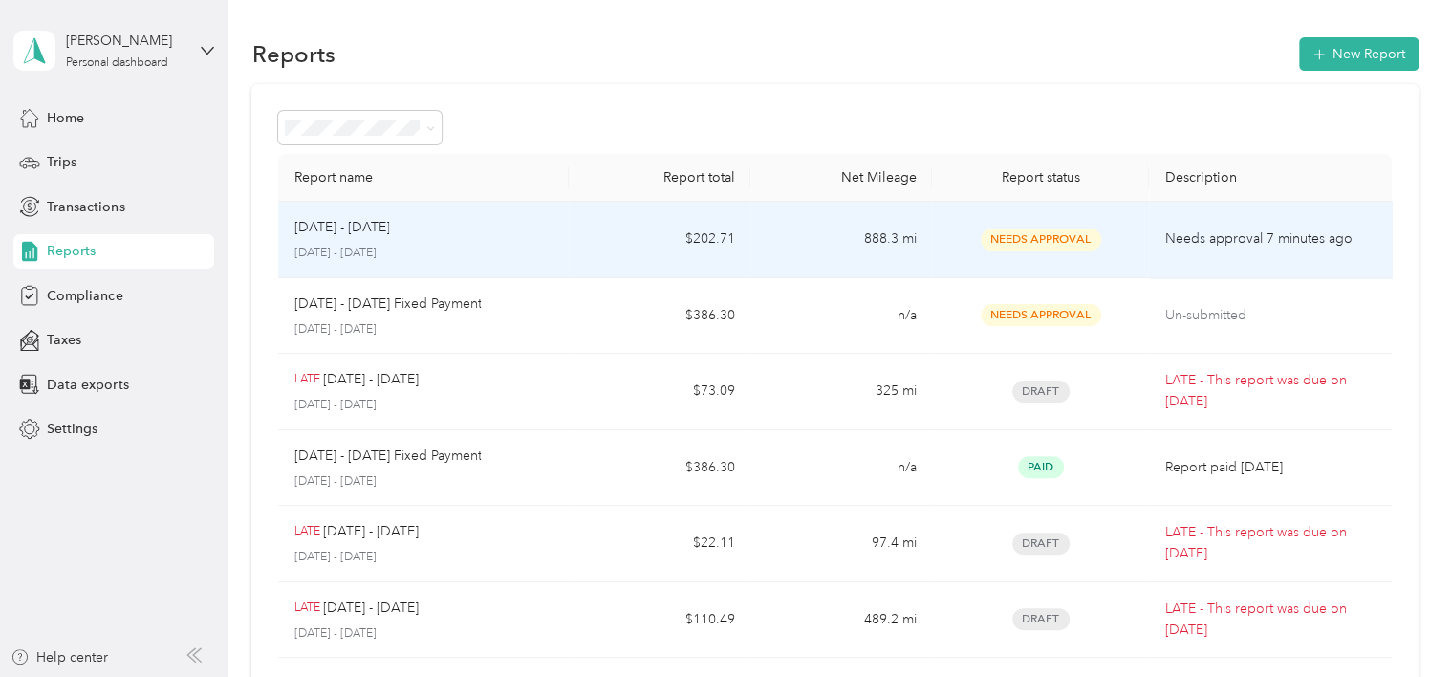
click at [801, 240] on td "888.3 mi" at bounding box center [841, 240] width 182 height 76
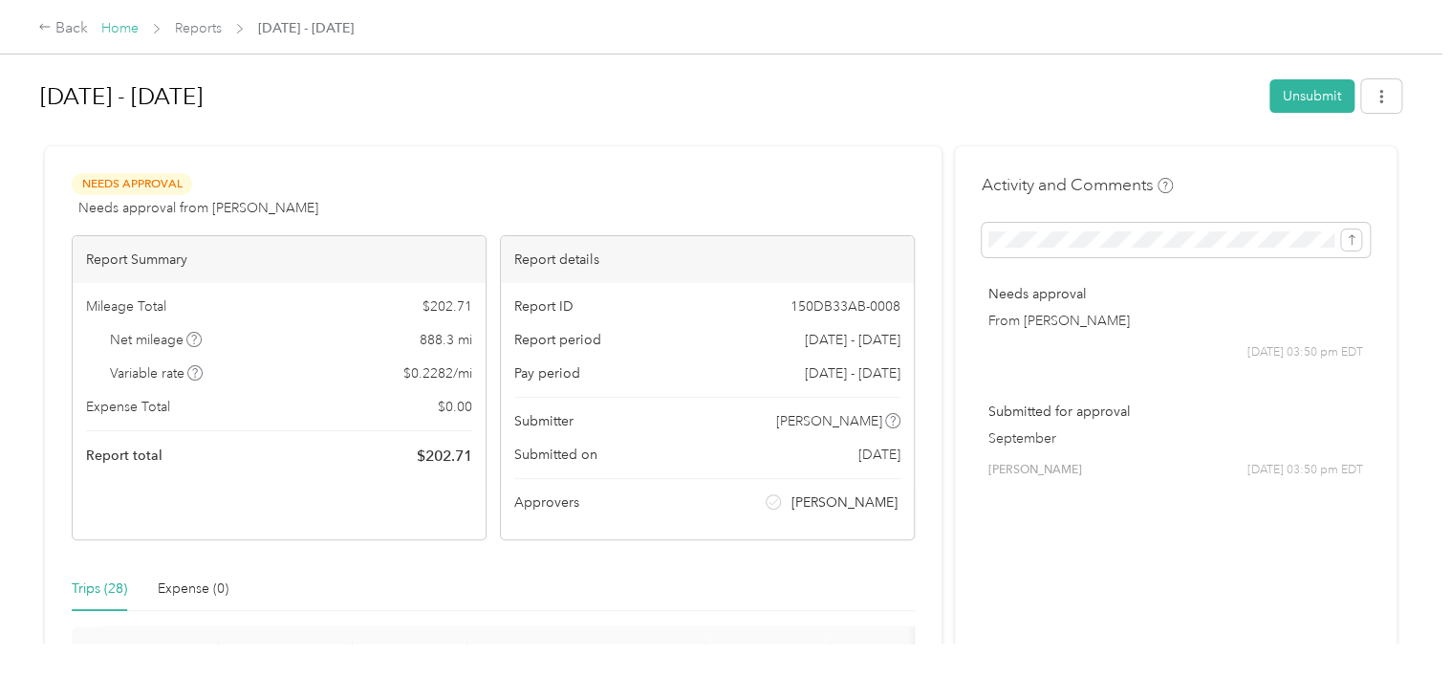
click at [124, 31] on link "Home" at bounding box center [119, 28] width 37 height 16
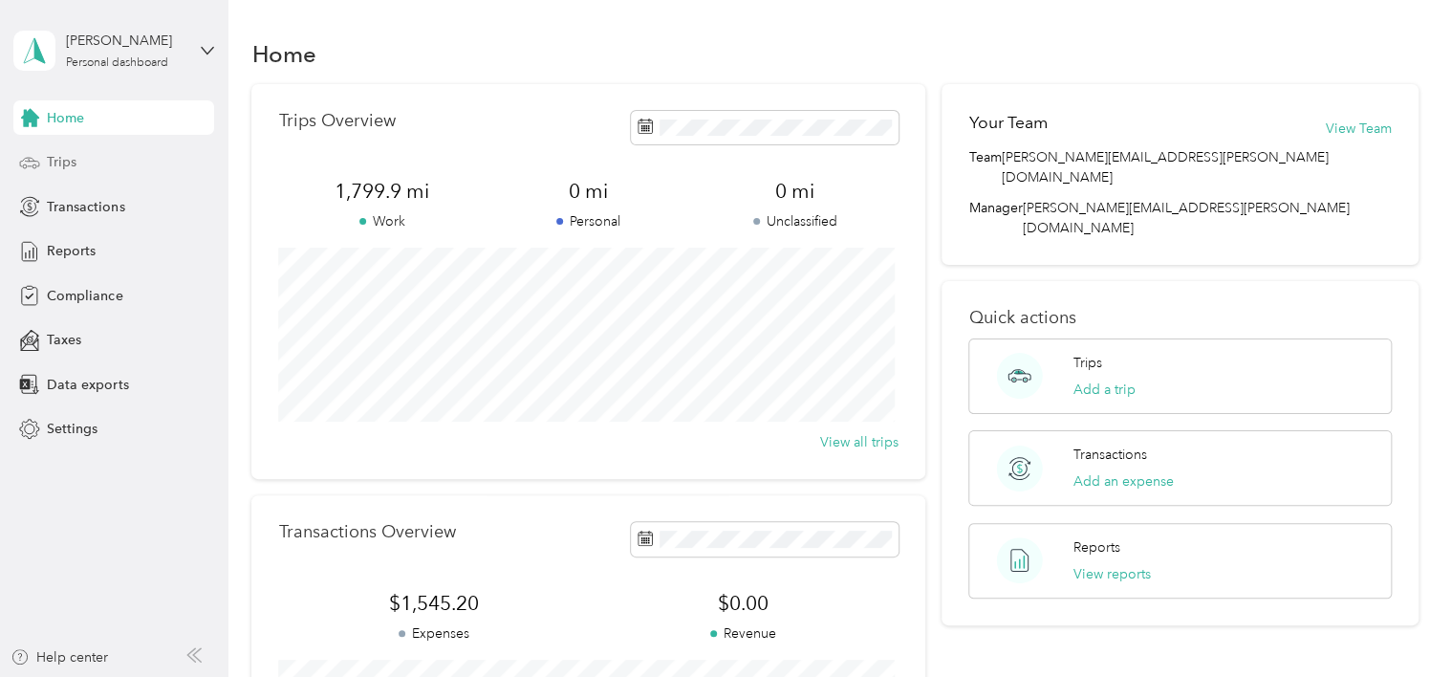
click at [85, 164] on div "Trips" at bounding box center [113, 162] width 201 height 34
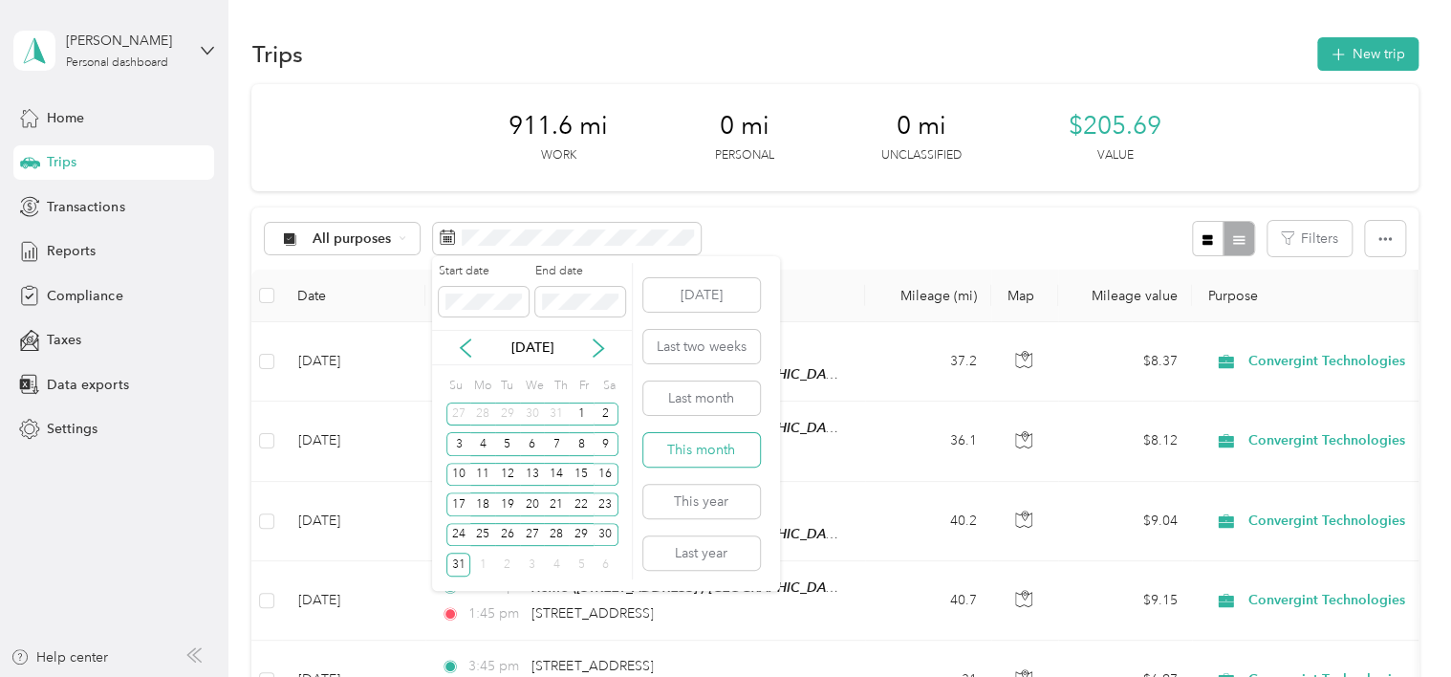
click at [684, 456] on button "This month" at bounding box center [701, 449] width 117 height 33
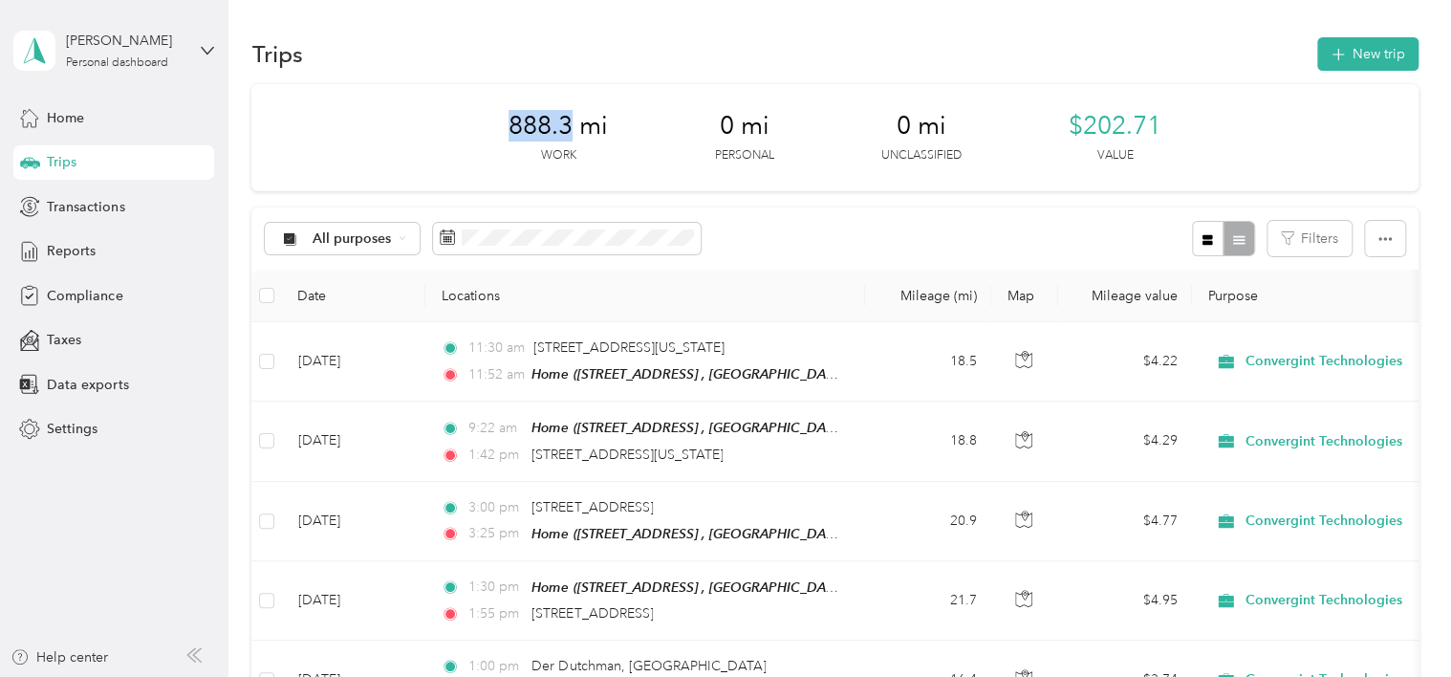
drag, startPoint x: 509, startPoint y: 119, endPoint x: 563, endPoint y: 119, distance: 54.5
click at [563, 119] on span "888.3 mi" at bounding box center [558, 126] width 99 height 31
drag, startPoint x: 563, startPoint y: 119, endPoint x: 610, endPoint y: 146, distance: 54.4
click at [610, 146] on div "888.3 mi Work 0 mi Personal 0 mi Unclassified $202.71 Value" at bounding box center [834, 137] width 1166 height 107
click at [72, 252] on span "Reports" at bounding box center [71, 251] width 49 height 20
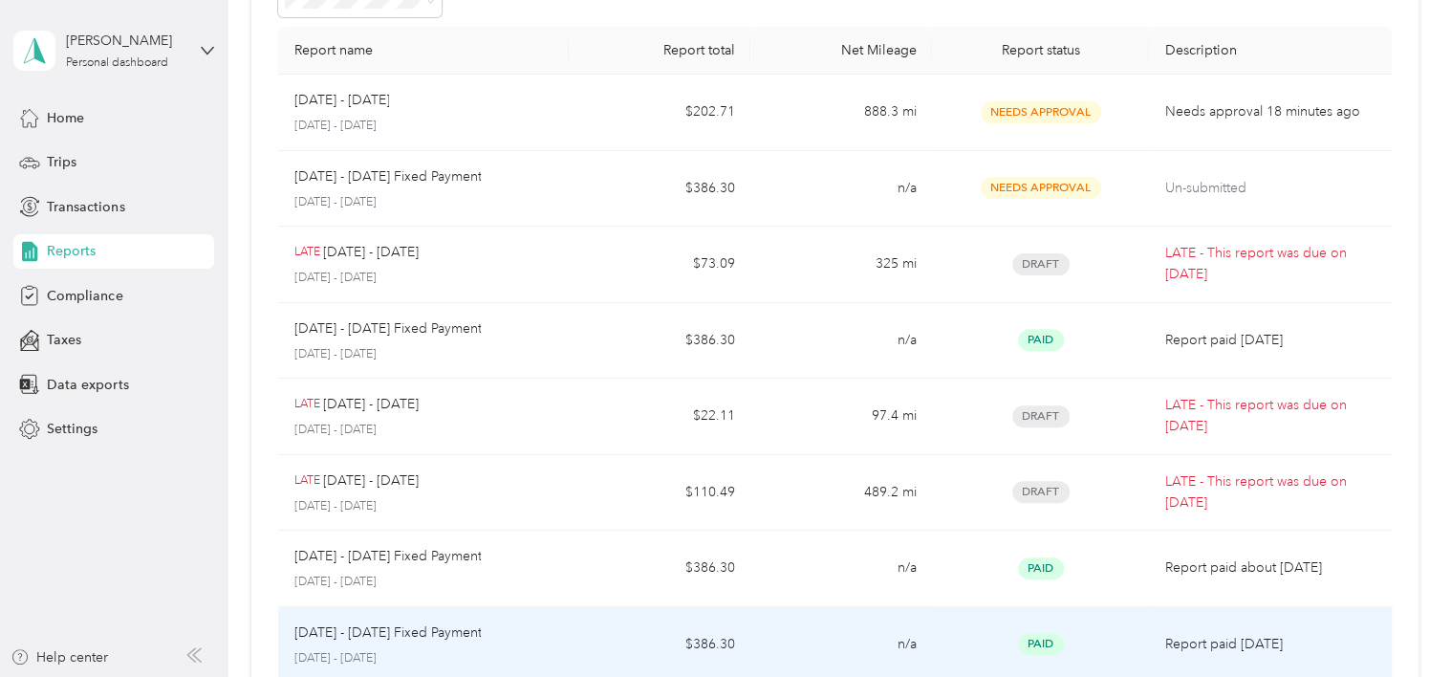
scroll to position [96, 0]
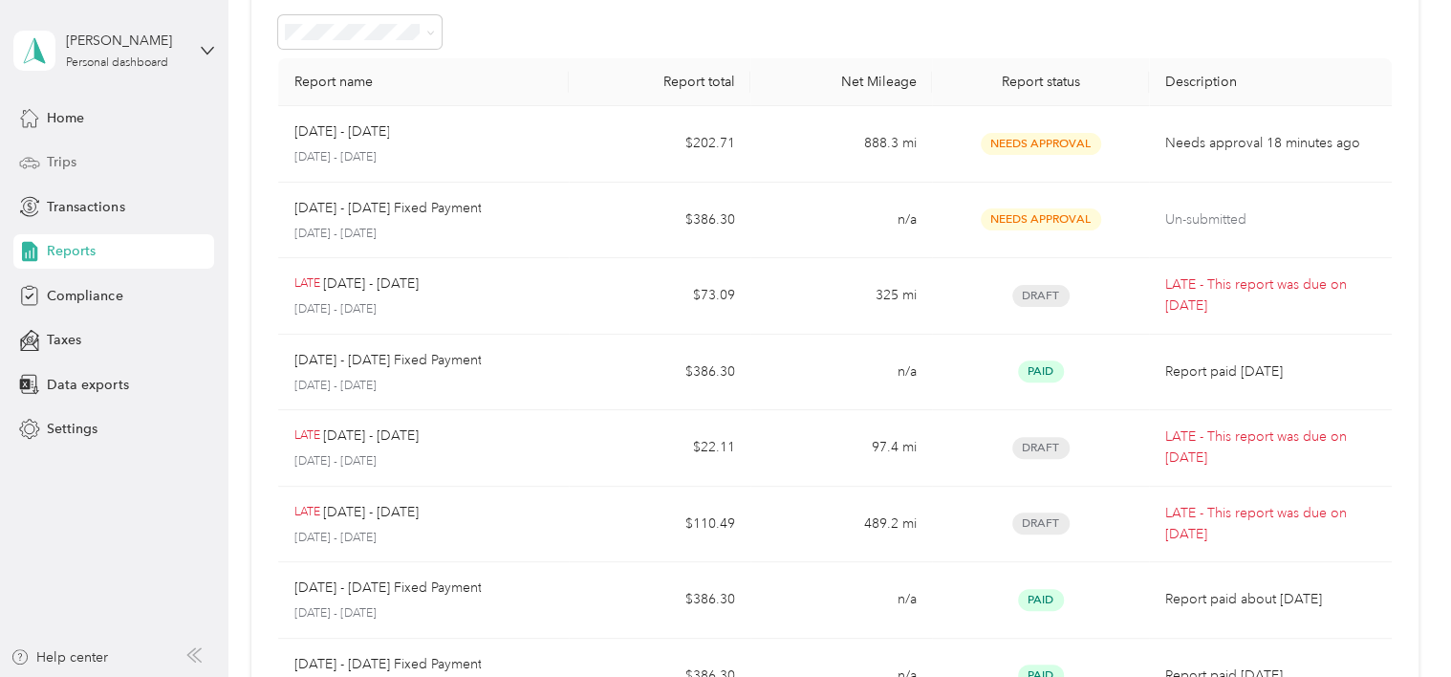
click at [69, 158] on span "Trips" at bounding box center [62, 162] width 30 height 20
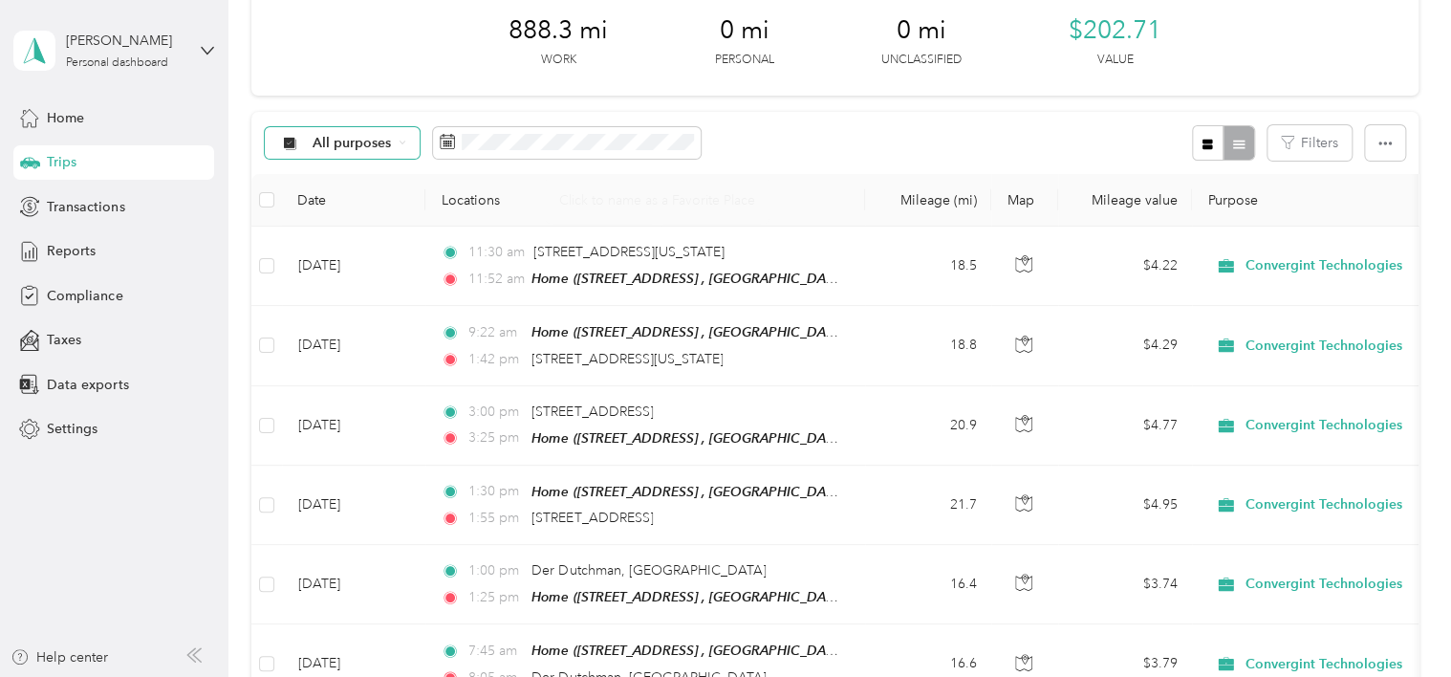
click at [321, 158] on div "All purposes" at bounding box center [342, 143] width 155 height 33
click at [892, 126] on div "All purposes Filters" at bounding box center [834, 143] width 1166 height 62
